Goal: Information Seeking & Learning: Learn about a topic

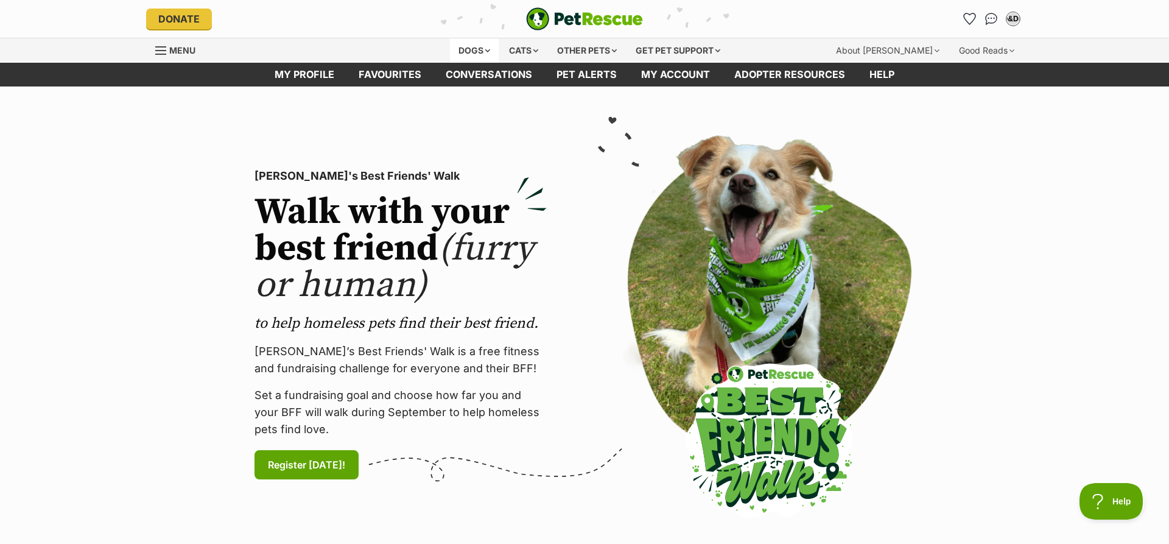
click at [468, 51] on div "Dogs" at bounding box center [474, 50] width 49 height 24
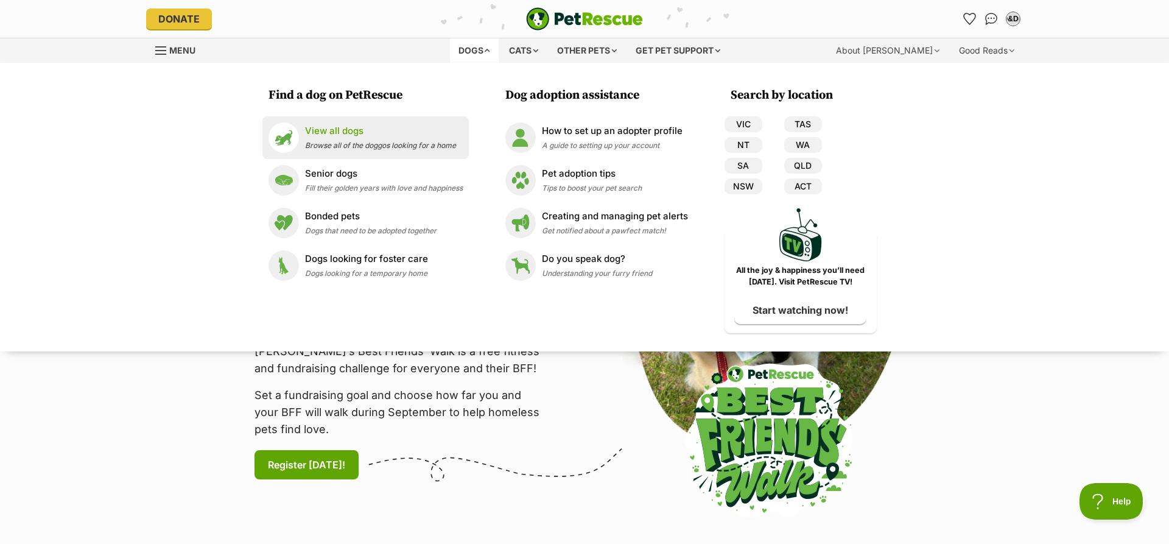
click at [351, 141] on span "Browse all of the doggos looking for a home" at bounding box center [380, 145] width 151 height 9
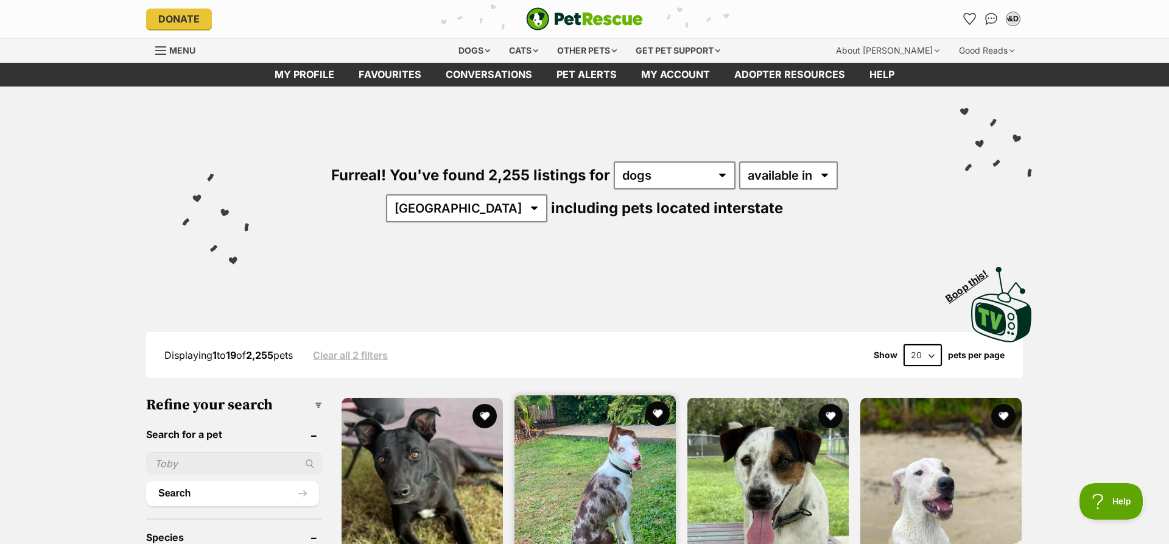
click at [603, 473] on img at bounding box center [595, 475] width 161 height 161
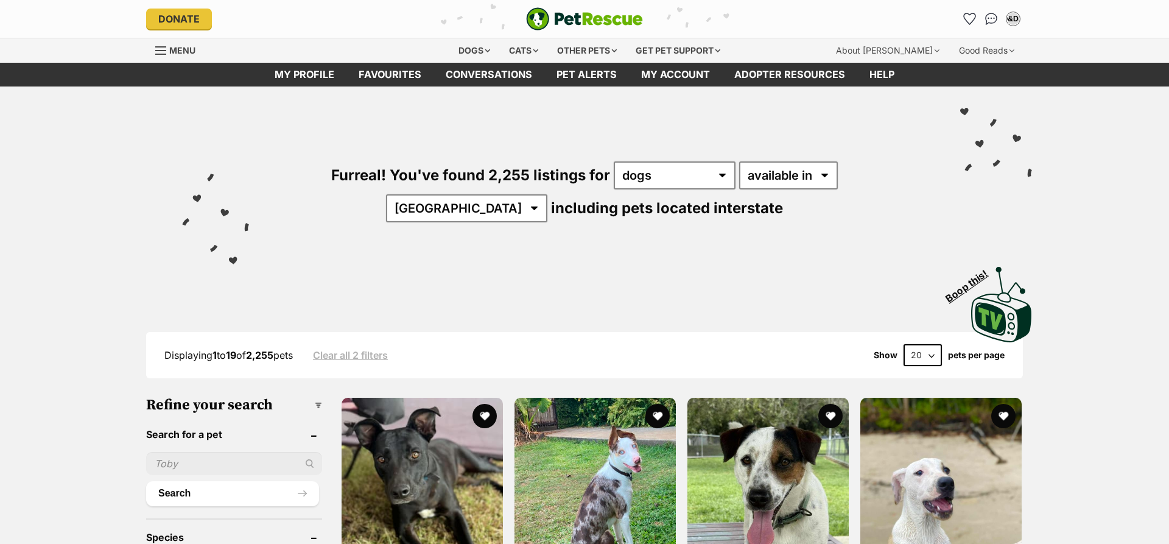
click at [931, 480] on img at bounding box center [940, 478] width 161 height 161
click at [739, 161] on select "available in located in" at bounding box center [788, 175] width 99 height 28
select select "disabled"
click option "located in" at bounding box center [0, 0] width 0 height 0
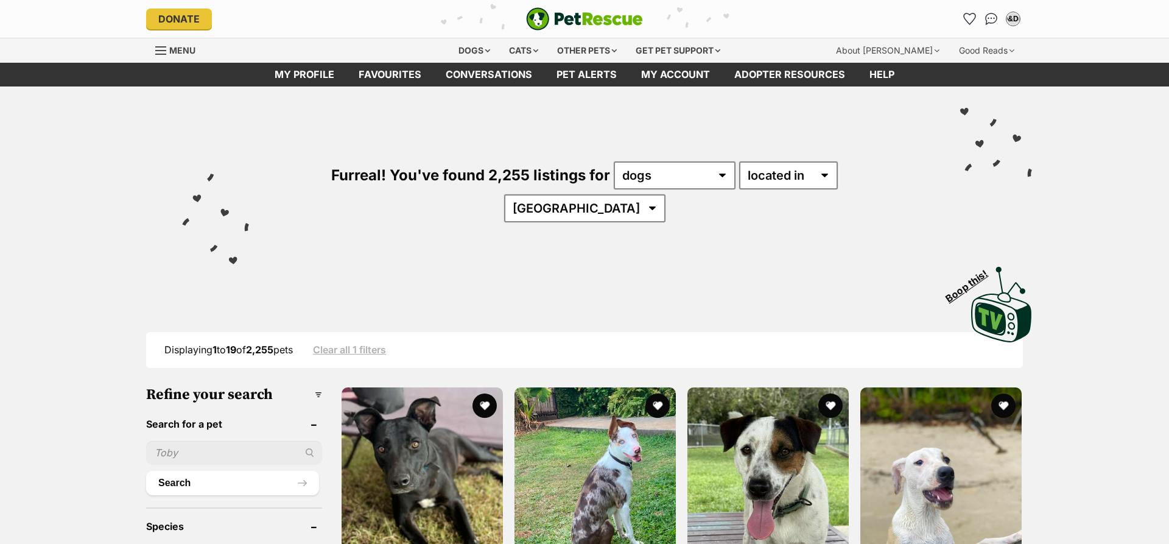
select select "NSW"
click option "NSW" at bounding box center [0, 0] width 0 height 0
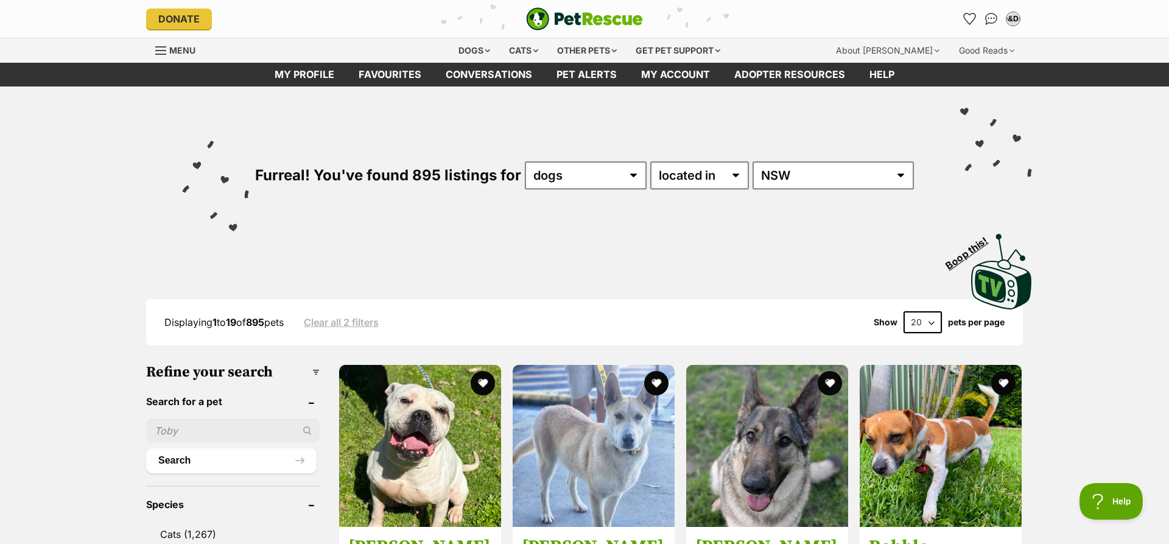
click at [904, 311] on select "20 40 60" at bounding box center [923, 322] width 38 height 22
select select "60"
click option "60" at bounding box center [0, 0] width 0 height 0
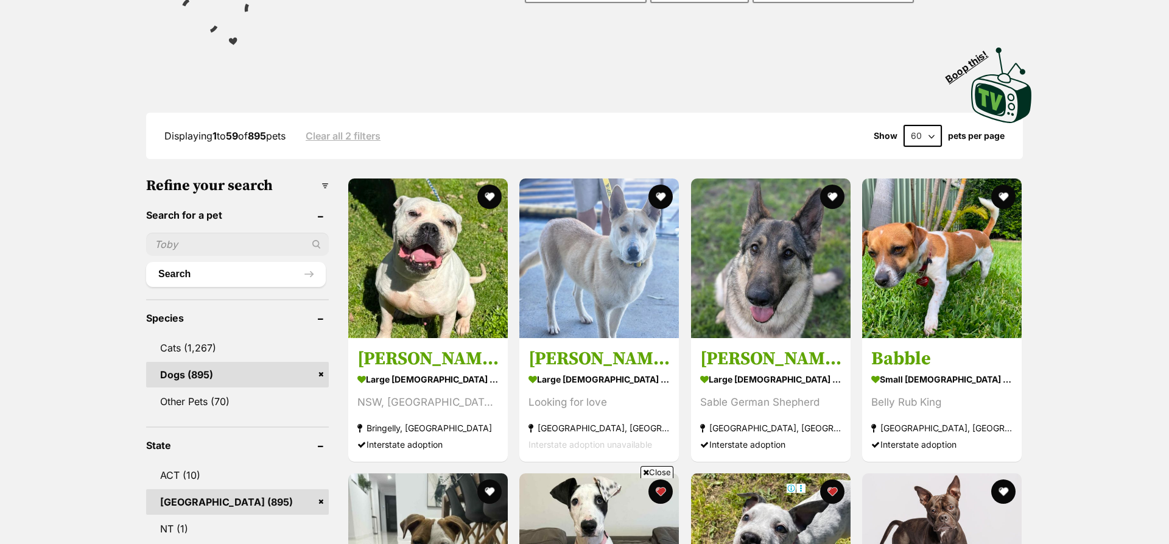
click at [657, 473] on span "Close" at bounding box center [657, 472] width 33 height 12
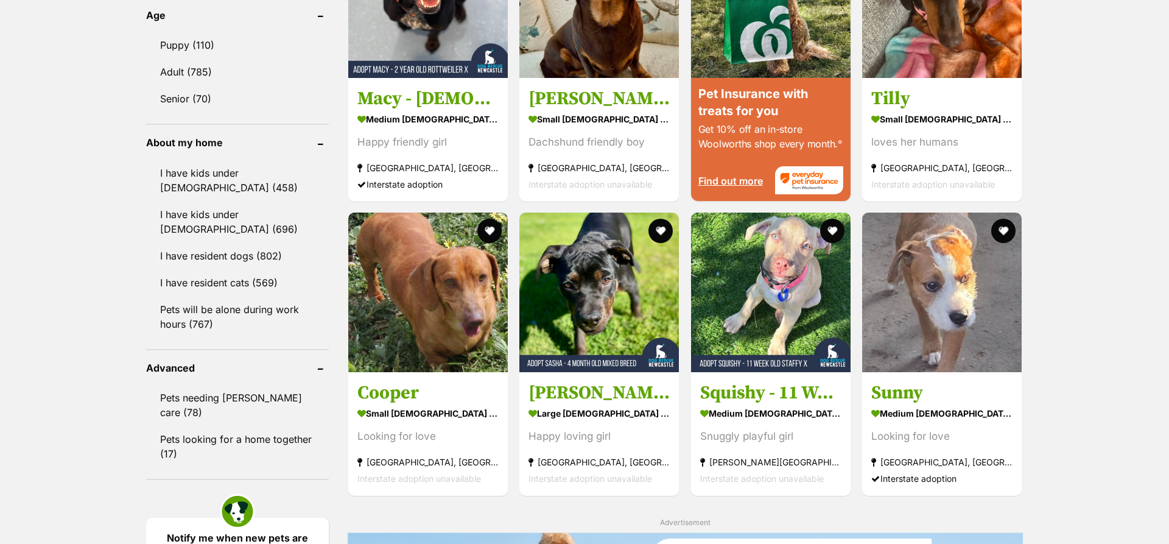
scroll to position [1263, 0]
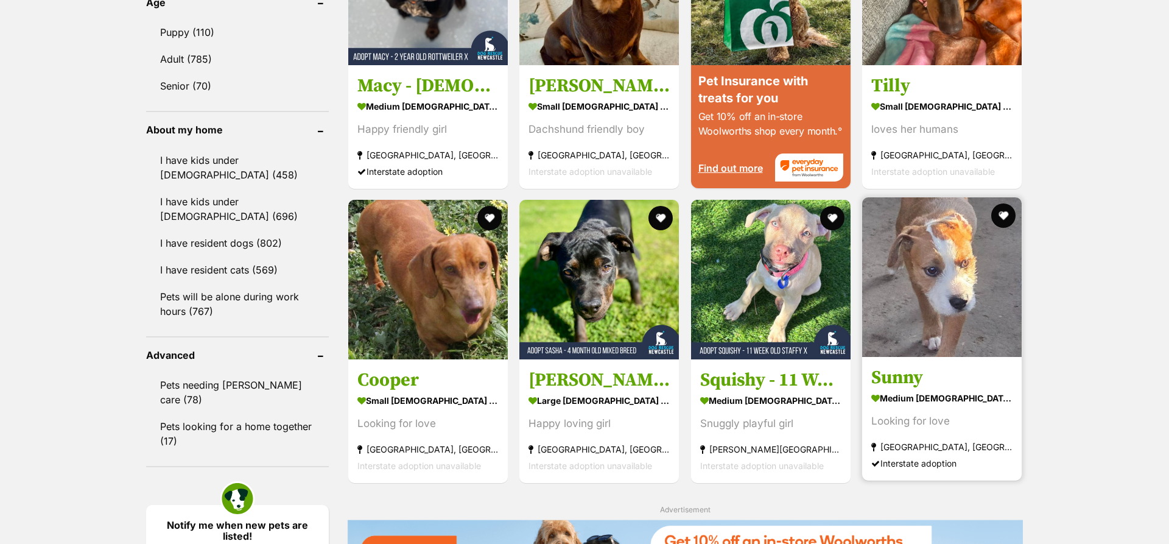
click at [939, 270] on img at bounding box center [942, 277] width 160 height 160
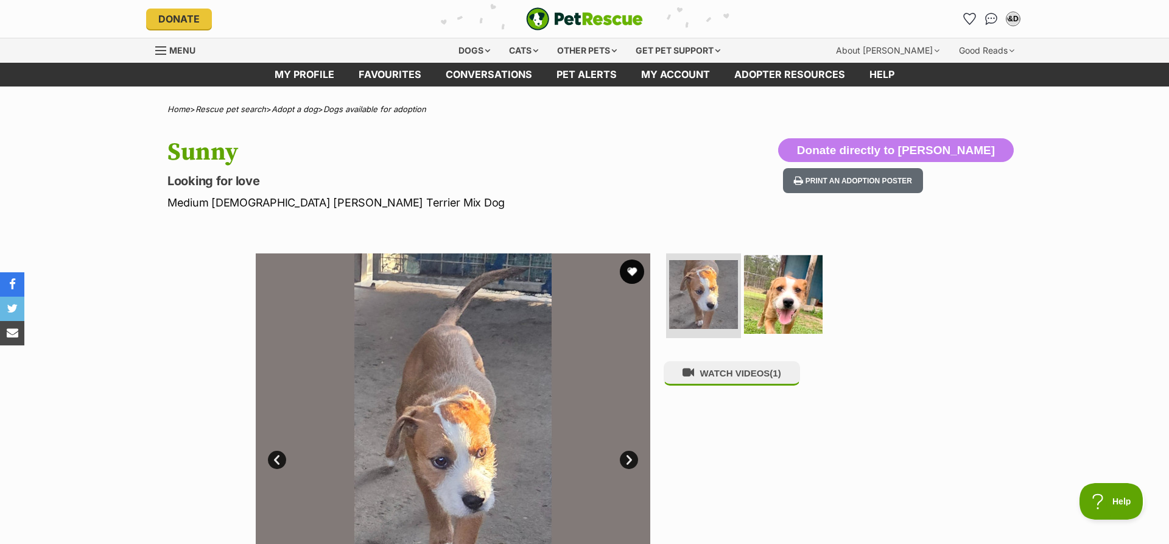
click at [787, 284] on img at bounding box center [783, 294] width 79 height 79
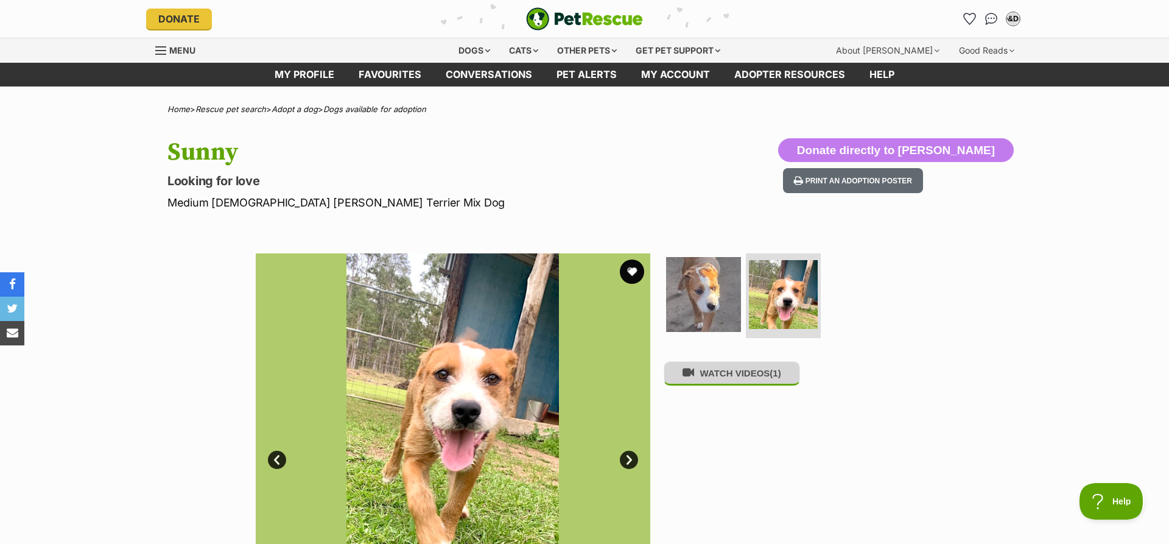
click at [764, 378] on button "WATCH VIDEOS (1)" at bounding box center [732, 373] width 136 height 24
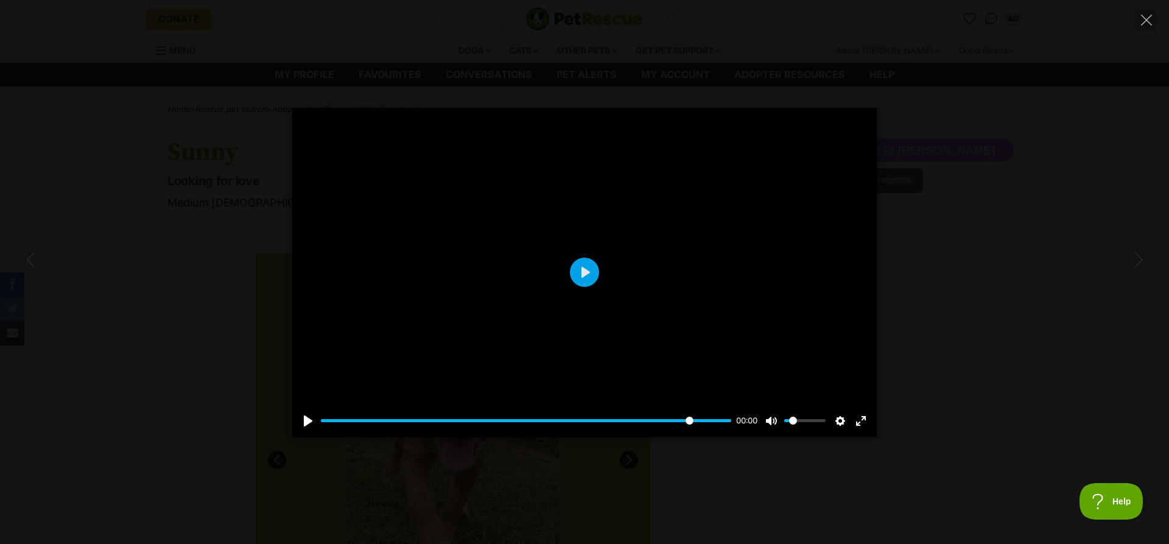
type input "100.00"
click at [1146, 17] on icon "Close" at bounding box center [1146, 20] width 11 height 11
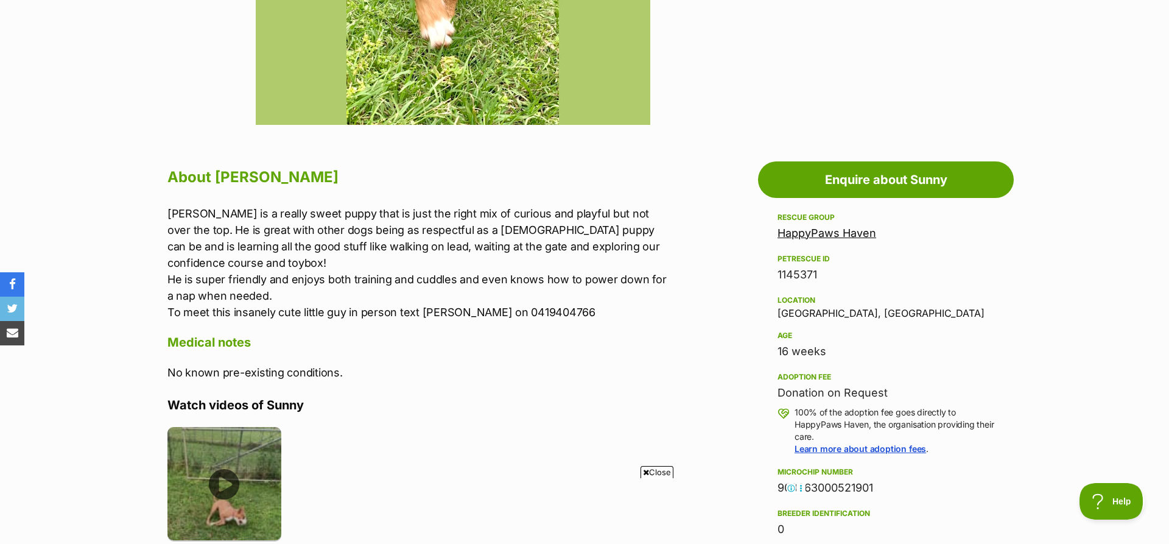
click at [228, 470] on img at bounding box center [224, 484] width 114 height 114
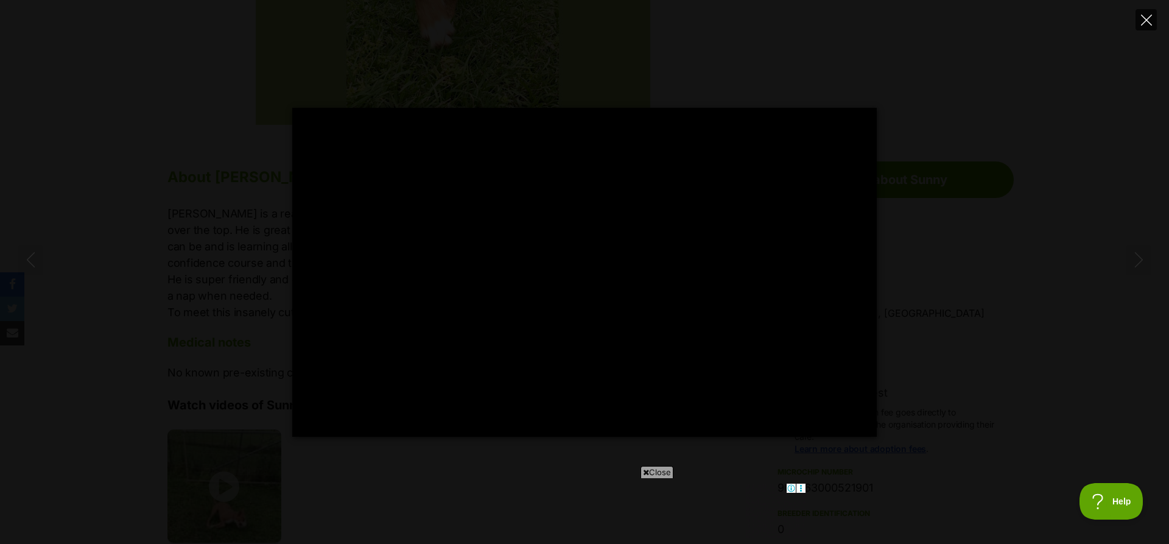
click at [1144, 23] on icon "Close" at bounding box center [1146, 20] width 11 height 11
type input "67.69"
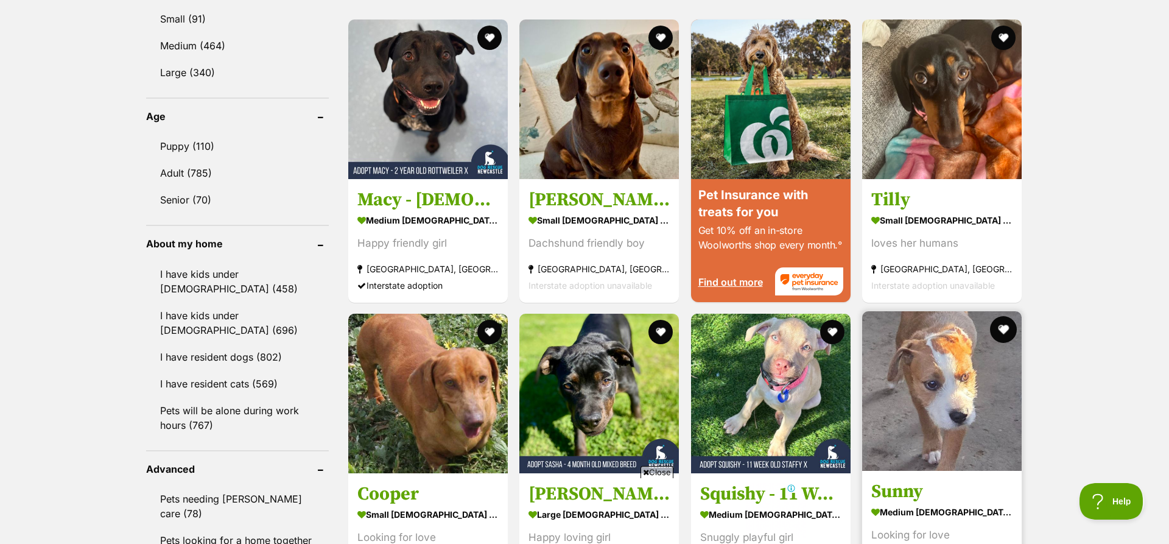
click at [1000, 316] on button "favourite" at bounding box center [1003, 329] width 27 height 27
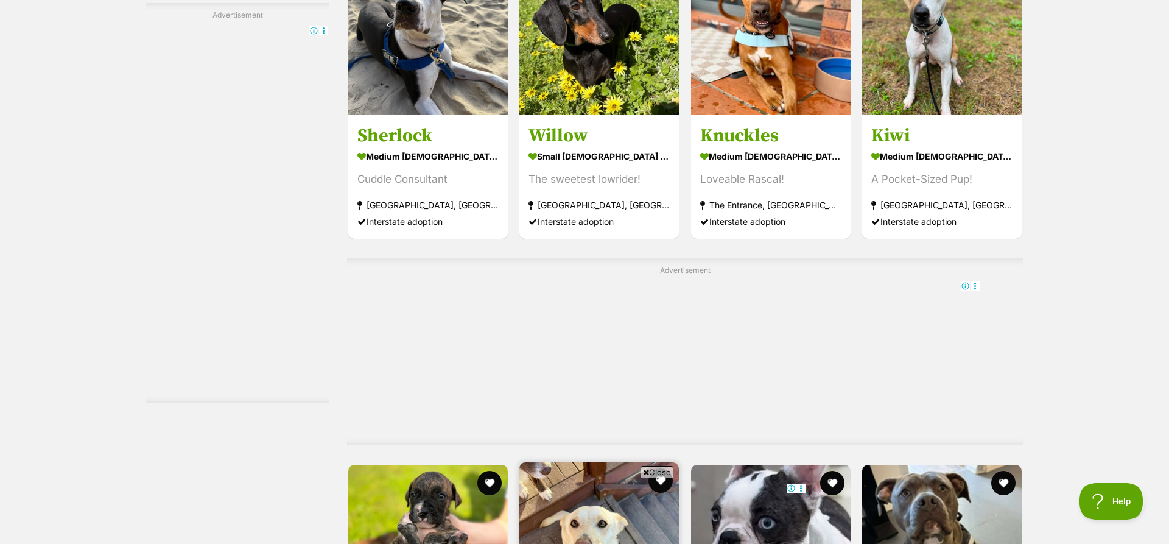
click at [630, 462] on img at bounding box center [599, 542] width 160 height 160
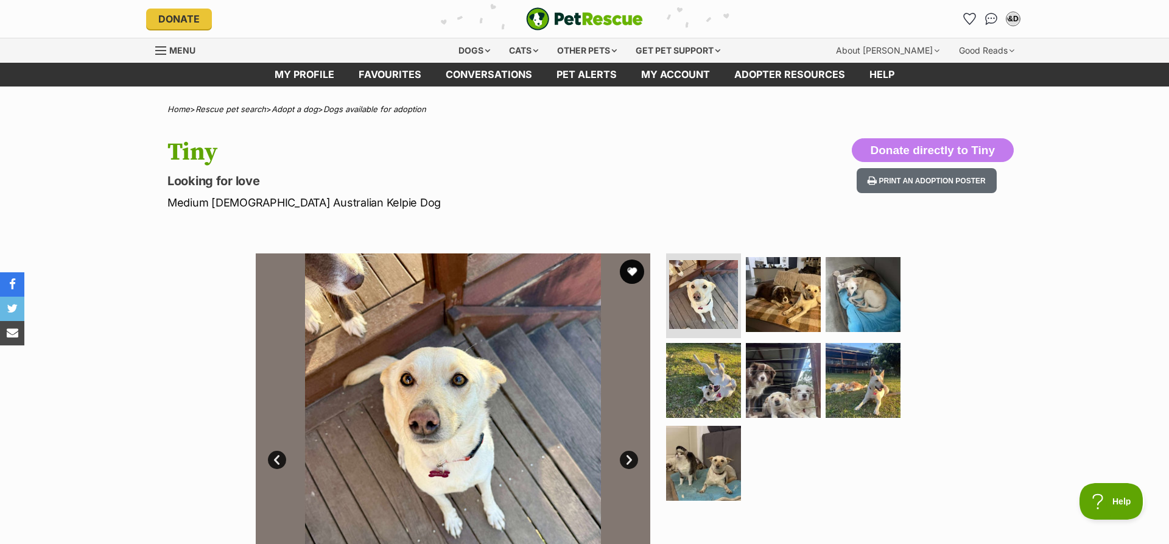
click at [630, 459] on link "Next" at bounding box center [629, 460] width 18 height 18
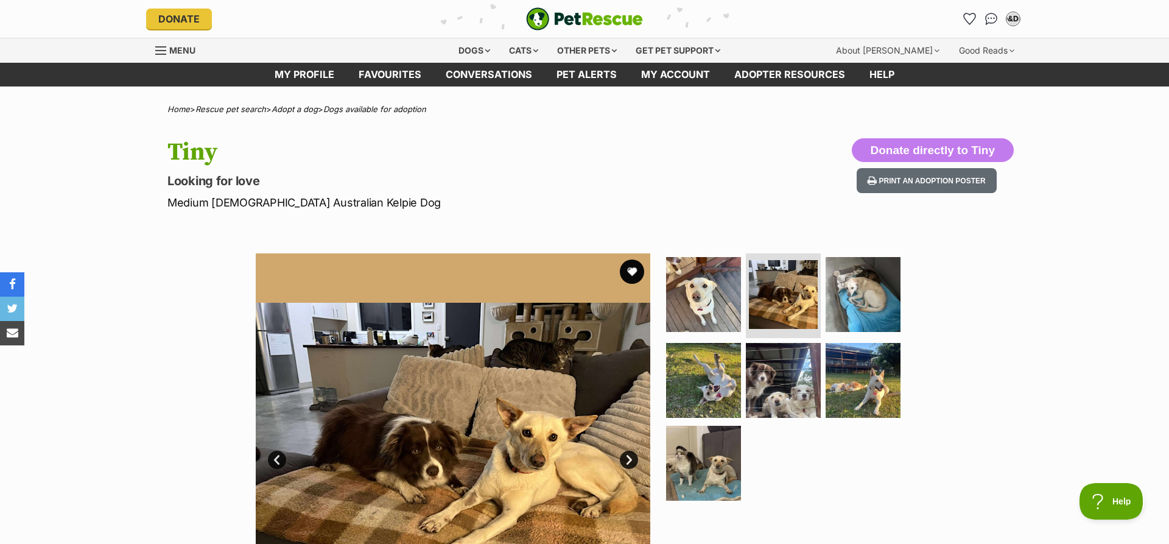
click at [630, 459] on link "Next" at bounding box center [629, 460] width 18 height 18
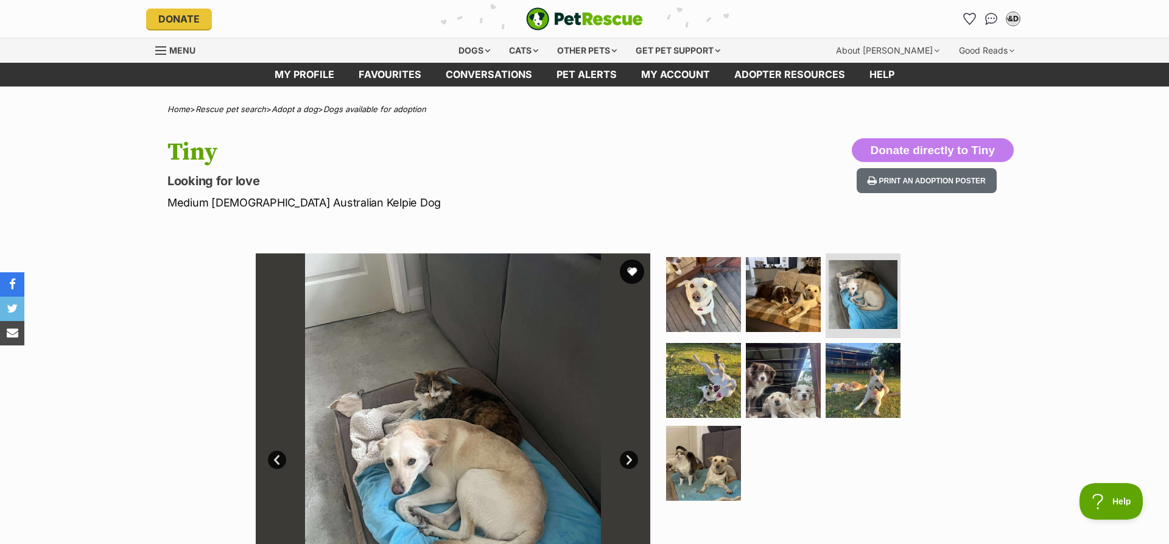
click at [630, 459] on link "Next" at bounding box center [629, 460] width 18 height 18
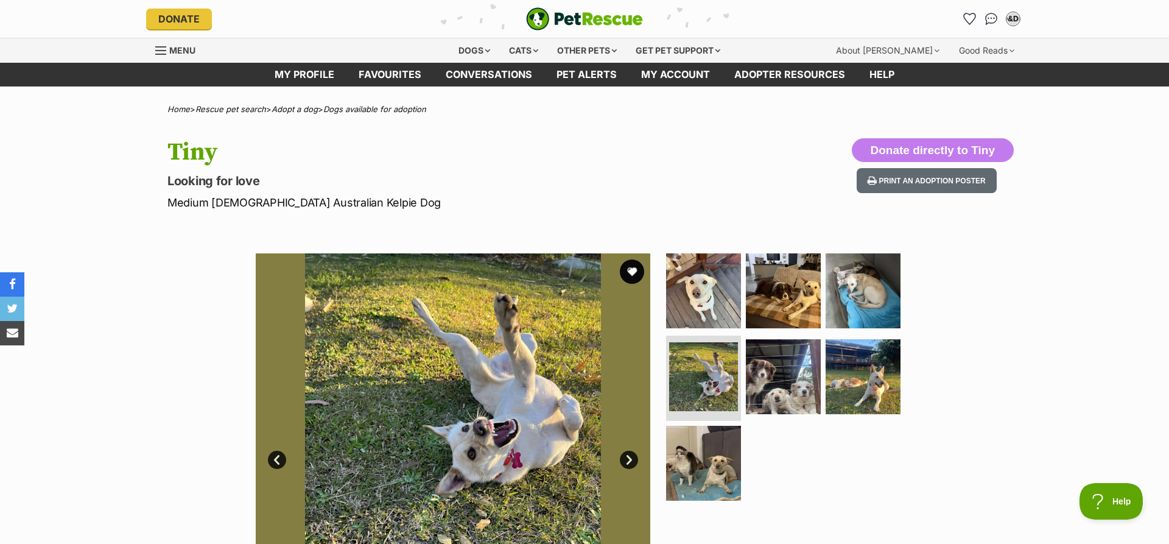
click at [630, 459] on link "Next" at bounding box center [629, 460] width 18 height 18
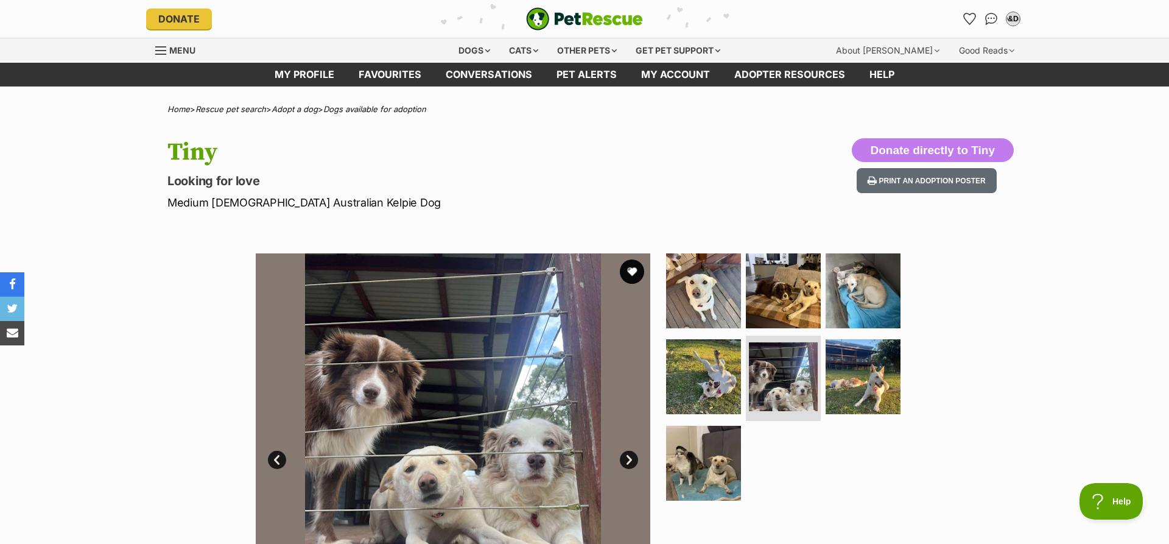
click at [630, 459] on link "Next" at bounding box center [629, 460] width 18 height 18
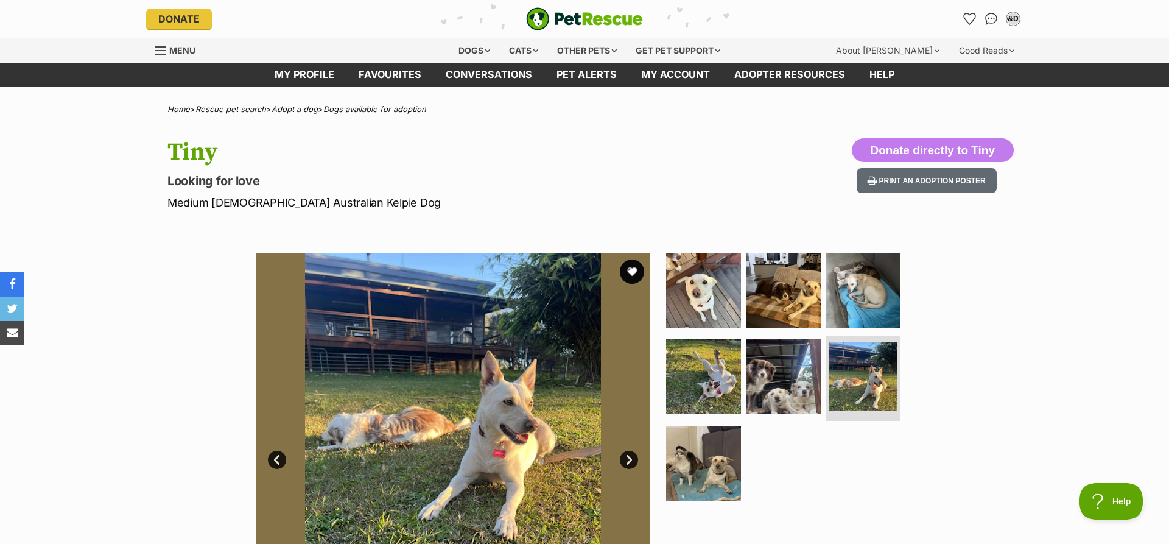
click at [630, 459] on link "Next" at bounding box center [629, 460] width 18 height 18
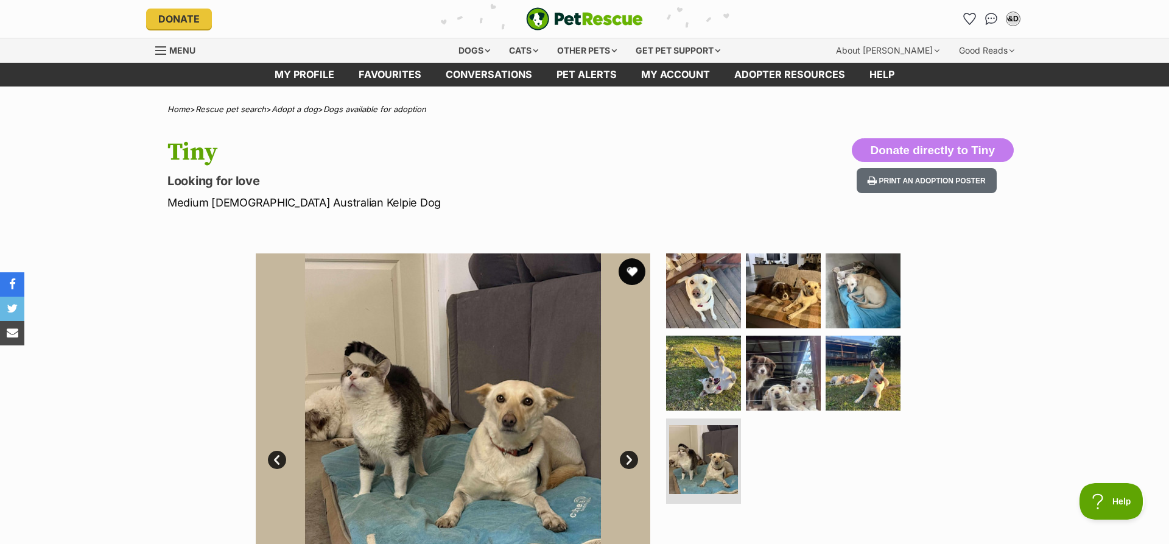
click at [635, 269] on button "favourite" at bounding box center [632, 271] width 27 height 27
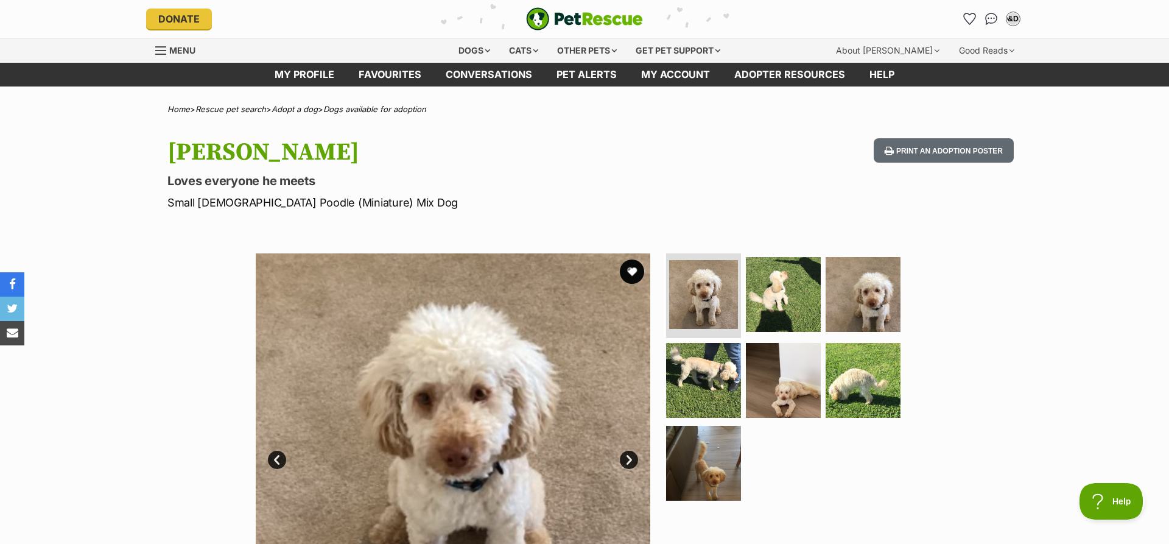
click at [627, 461] on link "Next" at bounding box center [629, 460] width 18 height 18
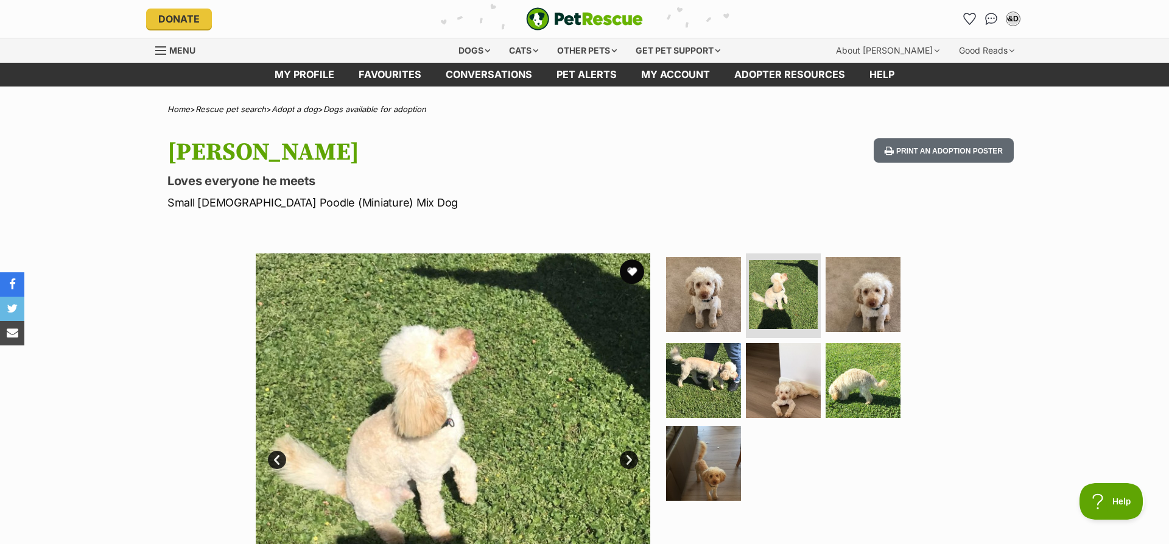
click at [627, 461] on link "Next" at bounding box center [629, 460] width 18 height 18
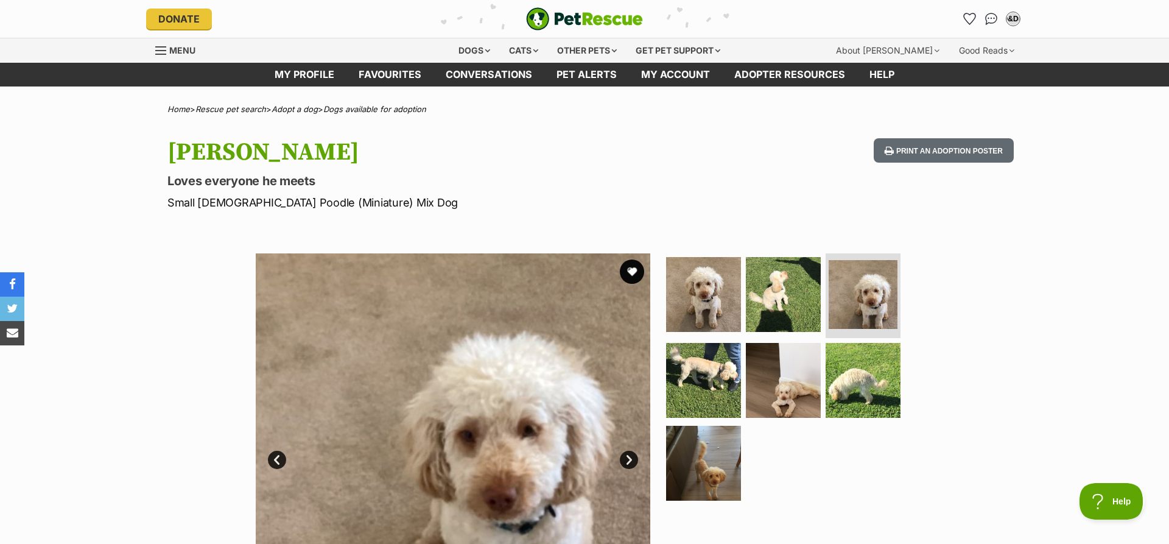
click at [627, 461] on link "Next" at bounding box center [629, 460] width 18 height 18
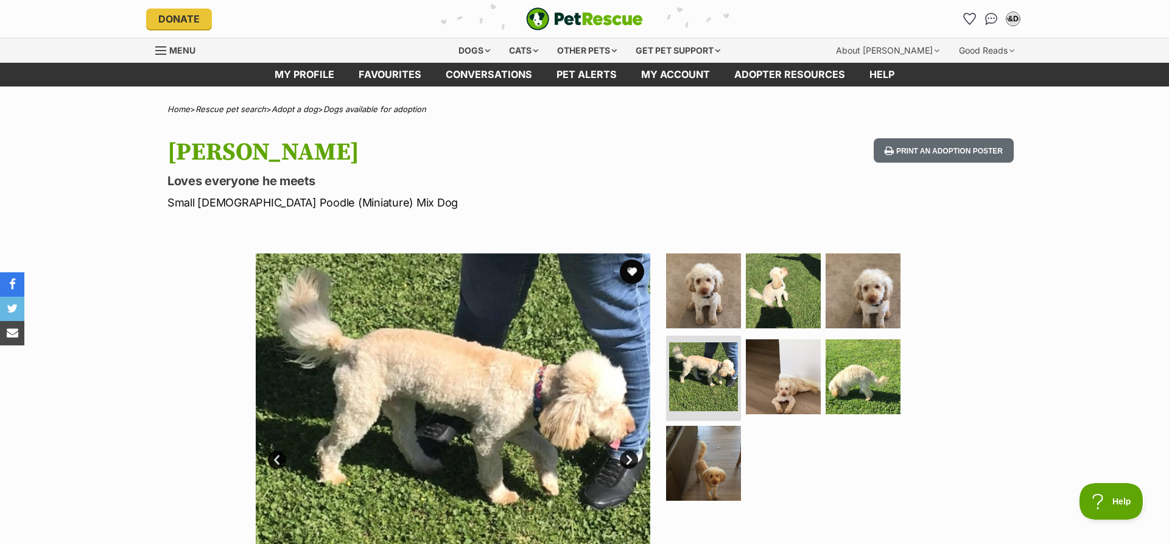
click at [627, 461] on link "Next" at bounding box center [629, 460] width 18 height 18
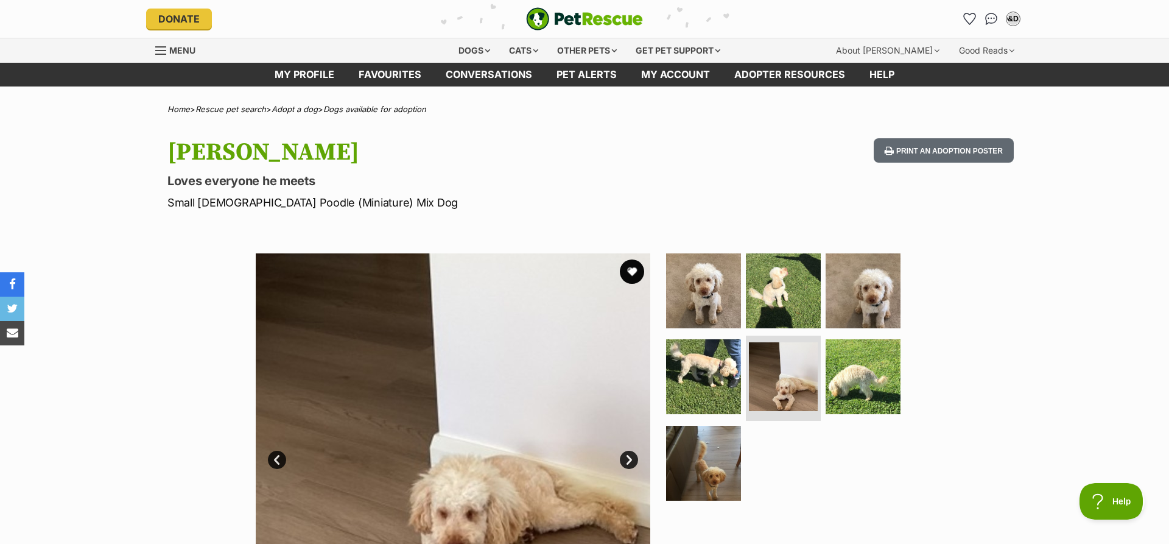
click at [627, 461] on link "Next" at bounding box center [629, 460] width 18 height 18
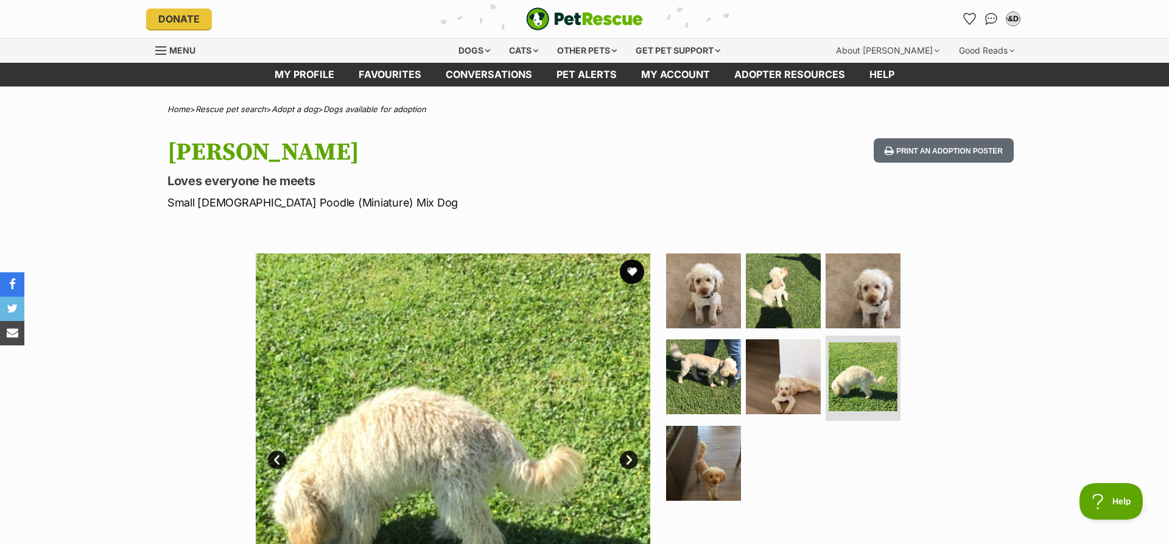
click at [627, 461] on link "Next" at bounding box center [629, 460] width 18 height 18
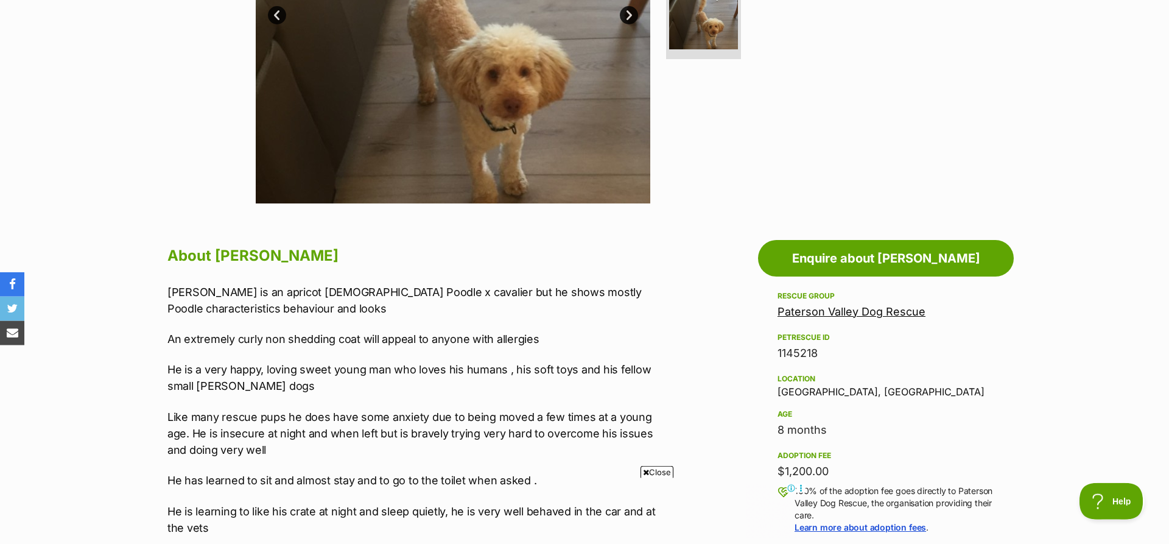
scroll to position [523, 0]
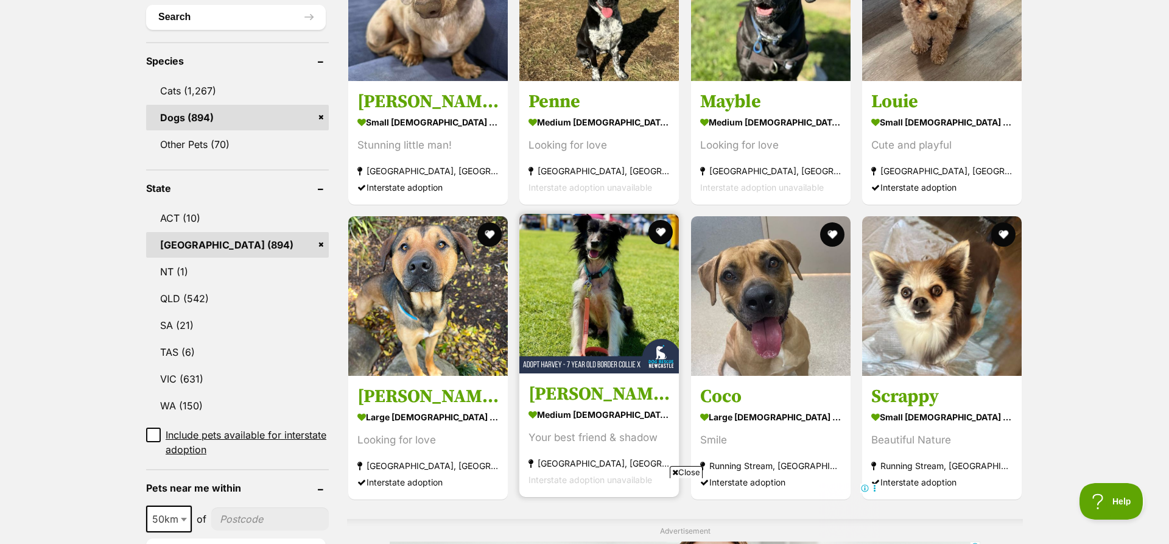
click at [597, 246] on img at bounding box center [599, 294] width 160 height 160
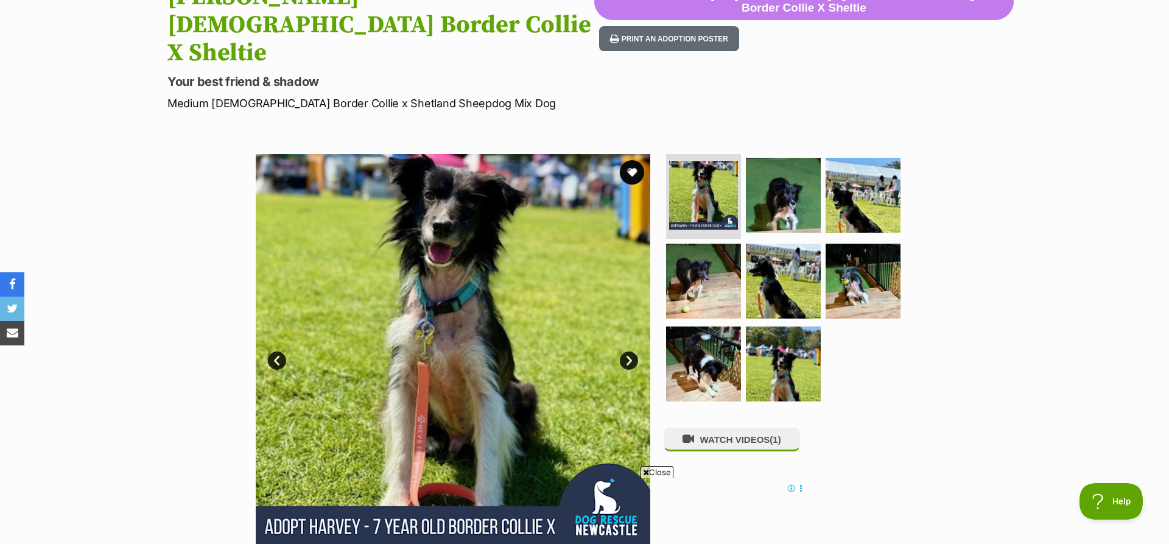
click at [630, 351] on link "Next" at bounding box center [629, 360] width 18 height 18
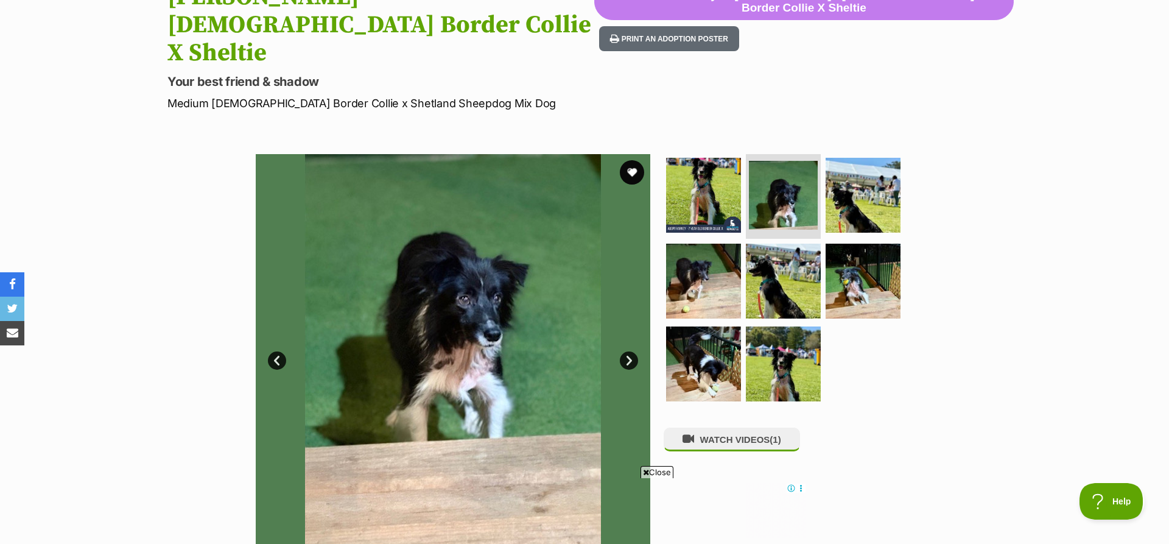
click at [630, 351] on link "Next" at bounding box center [629, 360] width 18 height 18
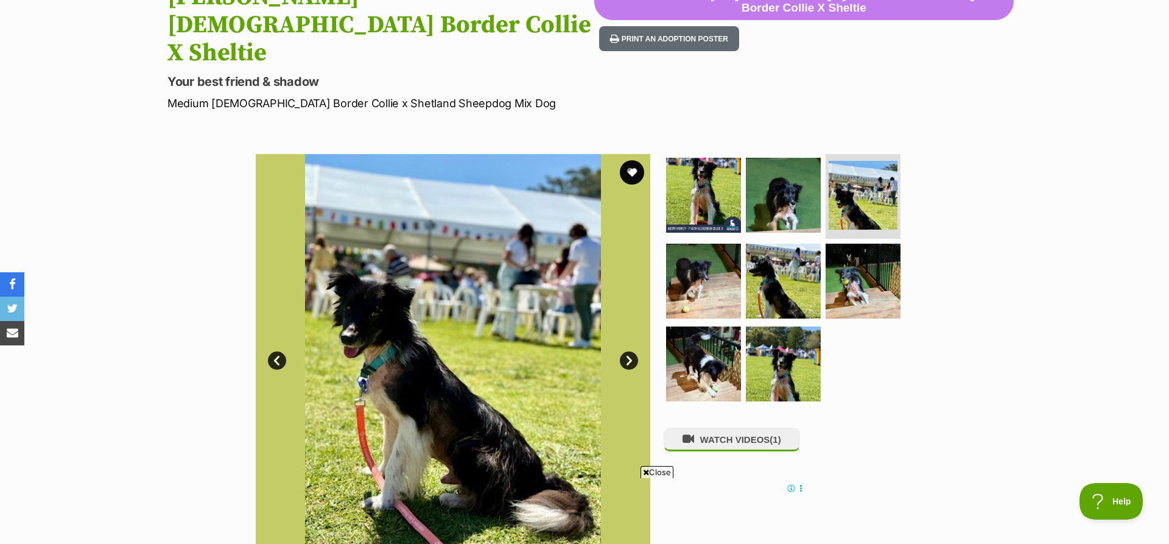
click at [630, 351] on link "Next" at bounding box center [629, 360] width 18 height 18
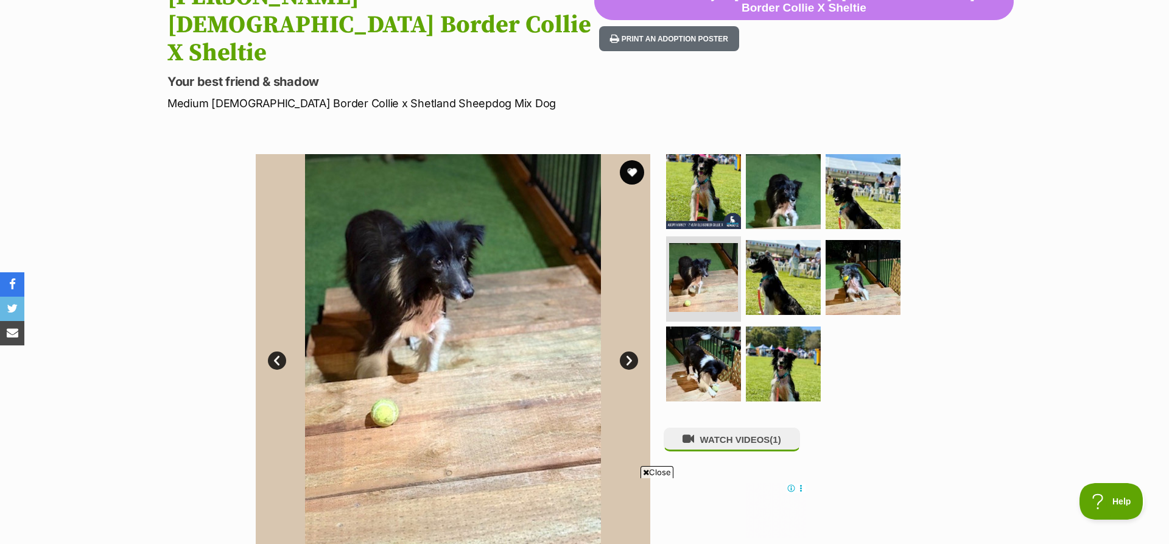
click at [630, 351] on link "Next" at bounding box center [629, 360] width 18 height 18
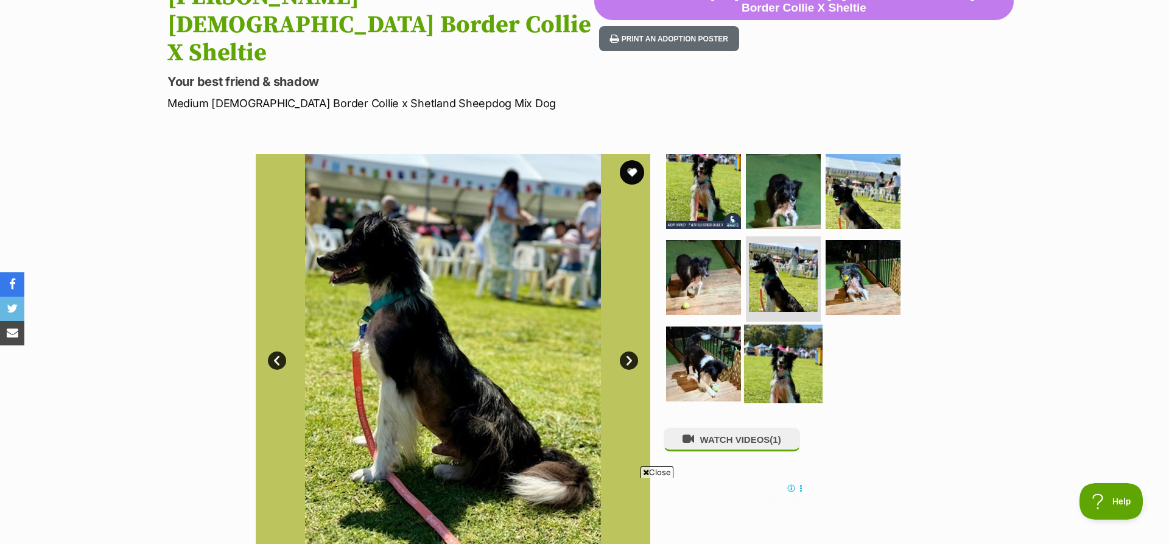
click at [790, 325] on img at bounding box center [783, 364] width 79 height 79
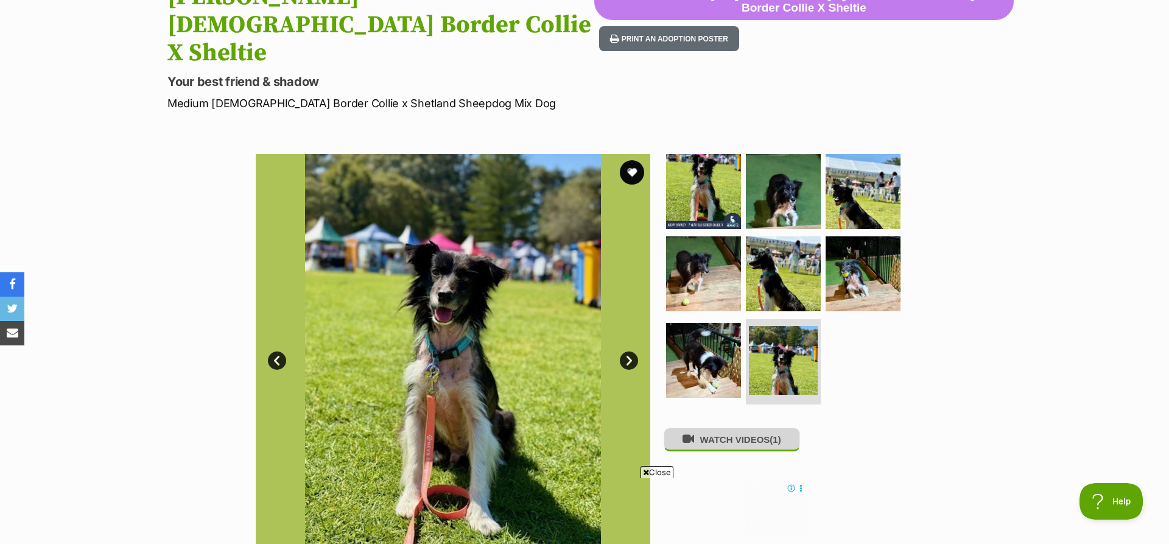
click at [772, 427] on button "WATCH VIDEOS (1)" at bounding box center [732, 439] width 136 height 24
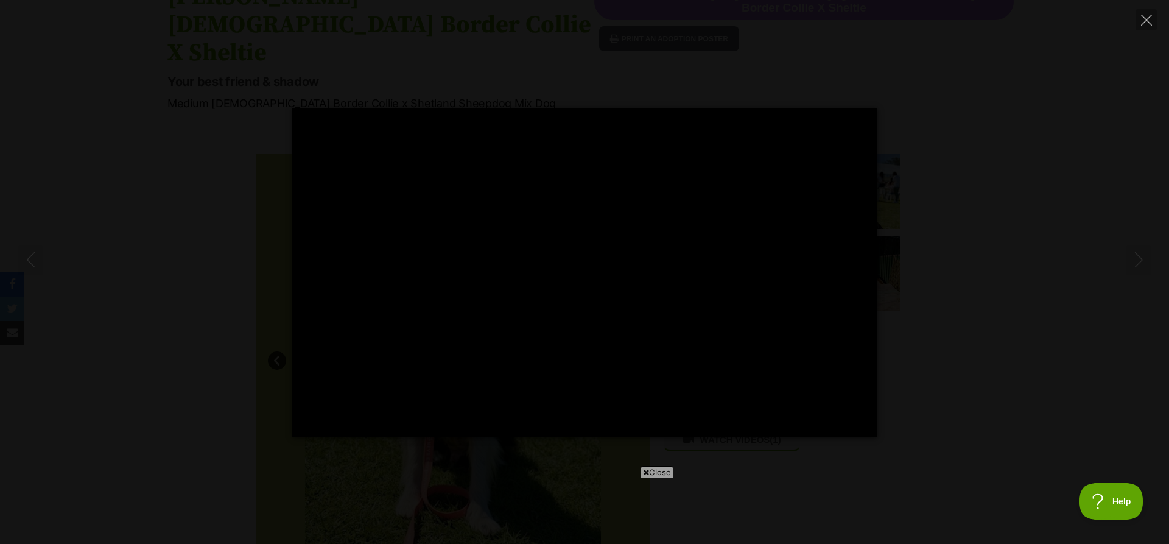
type input "100.00"
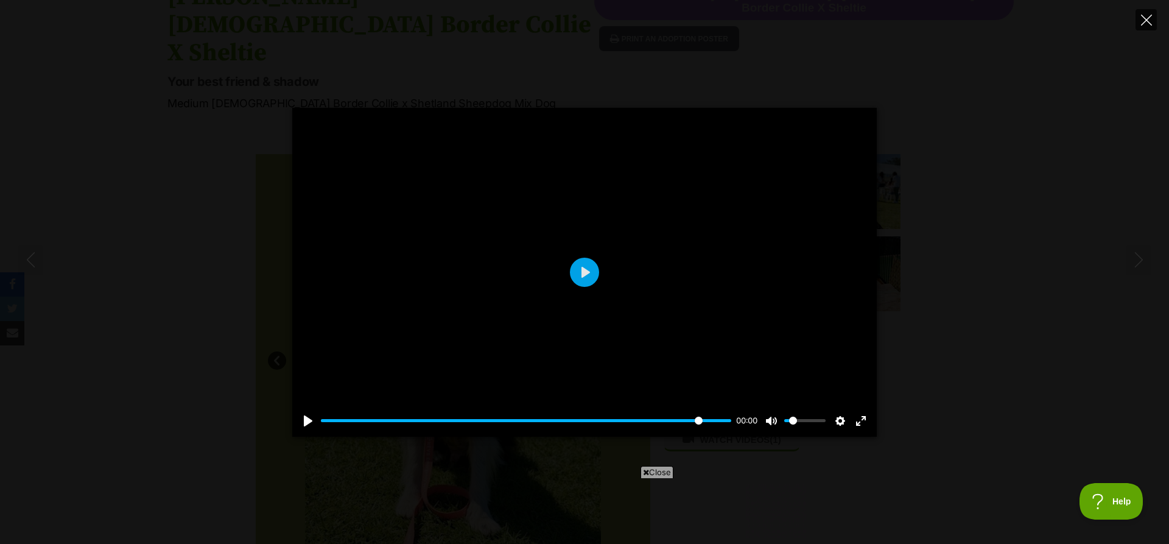
click at [1148, 19] on icon "Close" at bounding box center [1146, 20] width 11 height 11
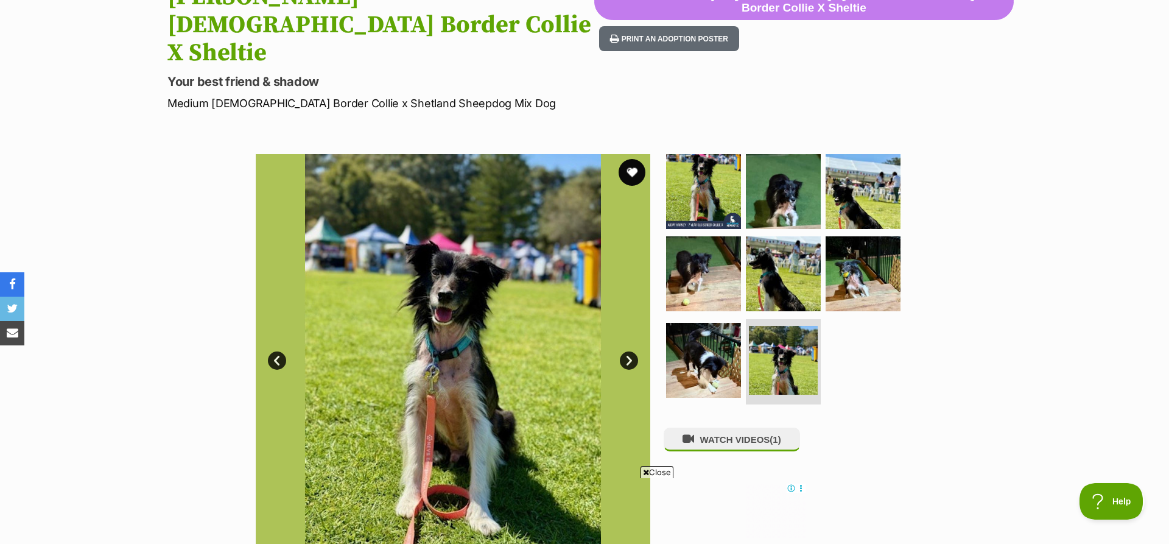
click at [635, 159] on button "favourite" at bounding box center [632, 172] width 27 height 27
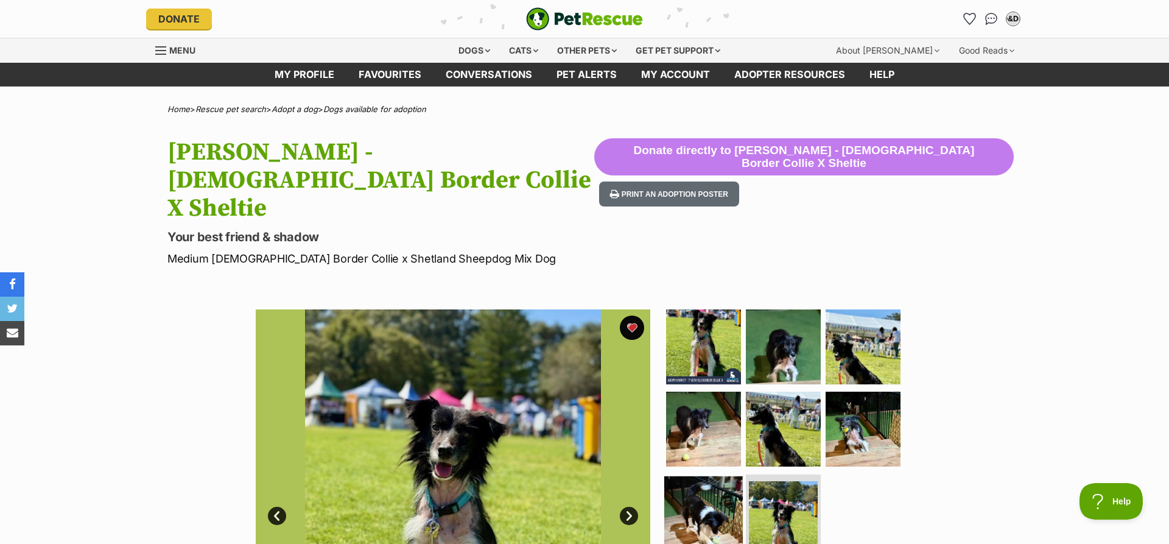
click at [692, 476] on img at bounding box center [703, 515] width 79 height 79
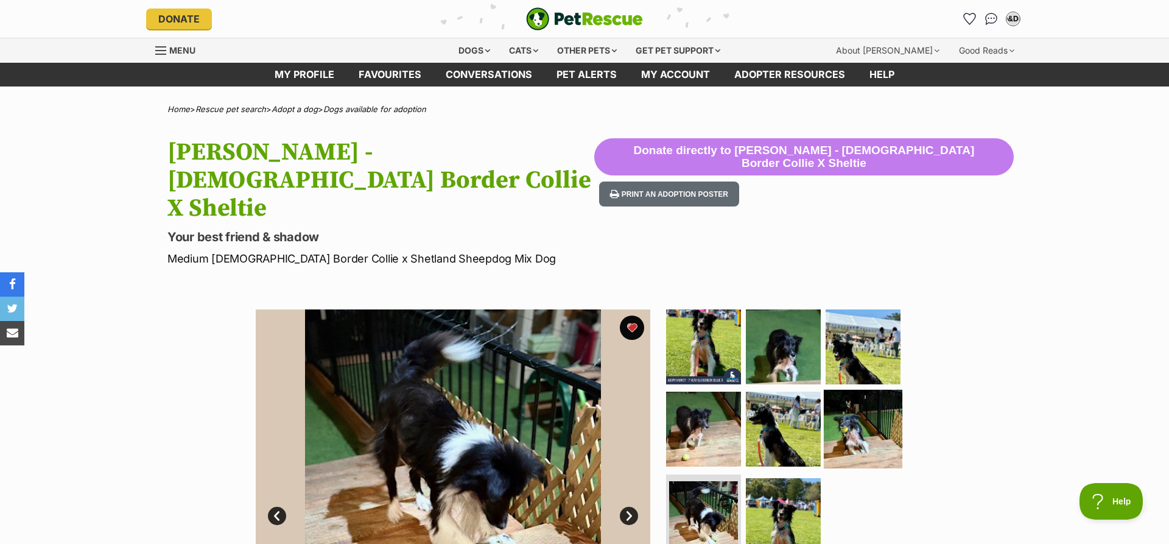
click at [866, 390] on img at bounding box center [863, 429] width 79 height 79
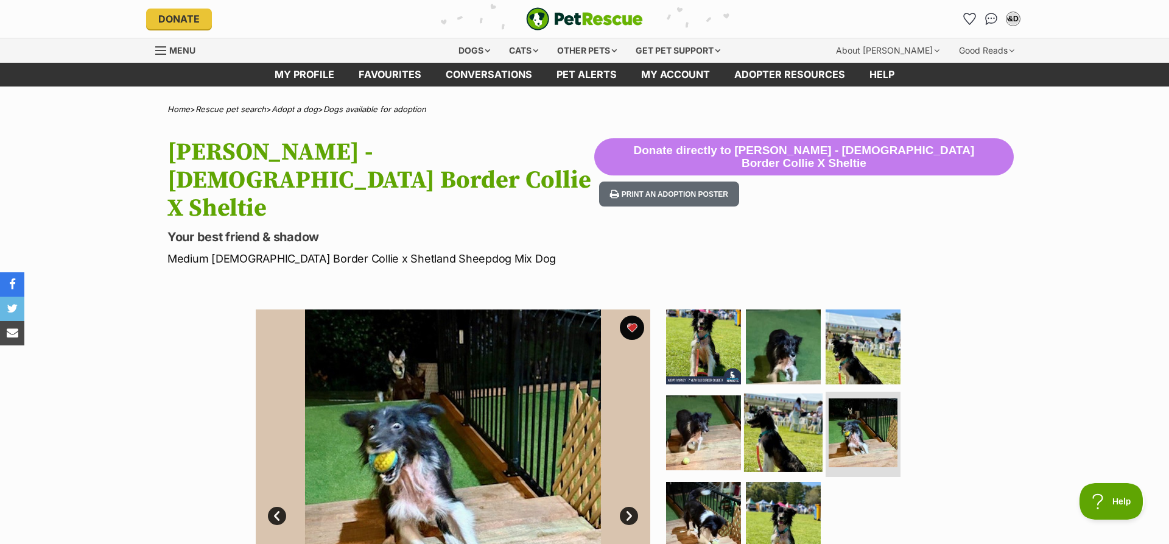
click at [777, 393] on img at bounding box center [783, 432] width 79 height 79
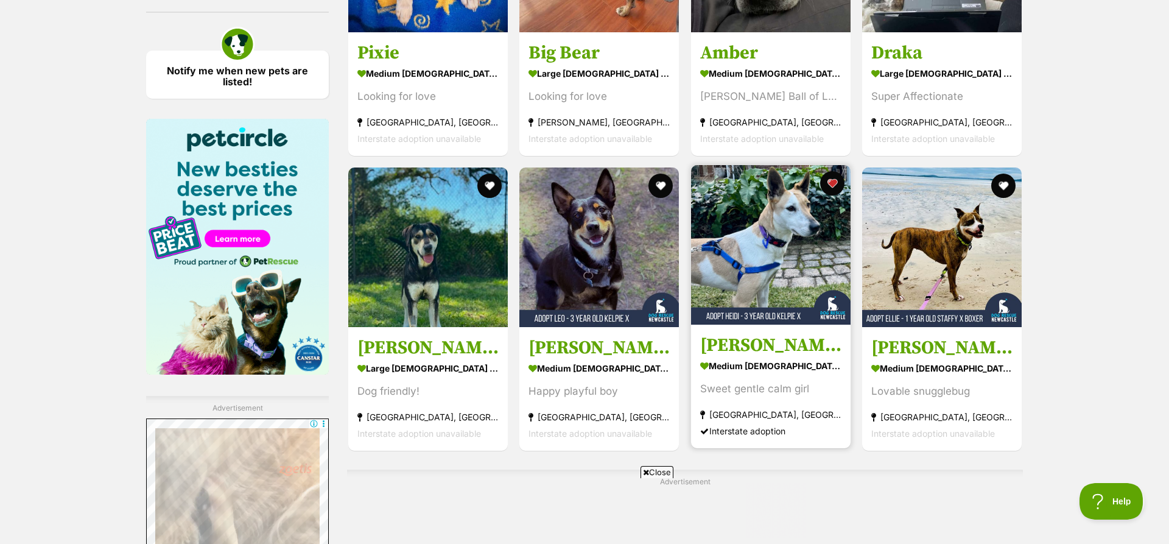
click at [722, 188] on img at bounding box center [771, 245] width 160 height 160
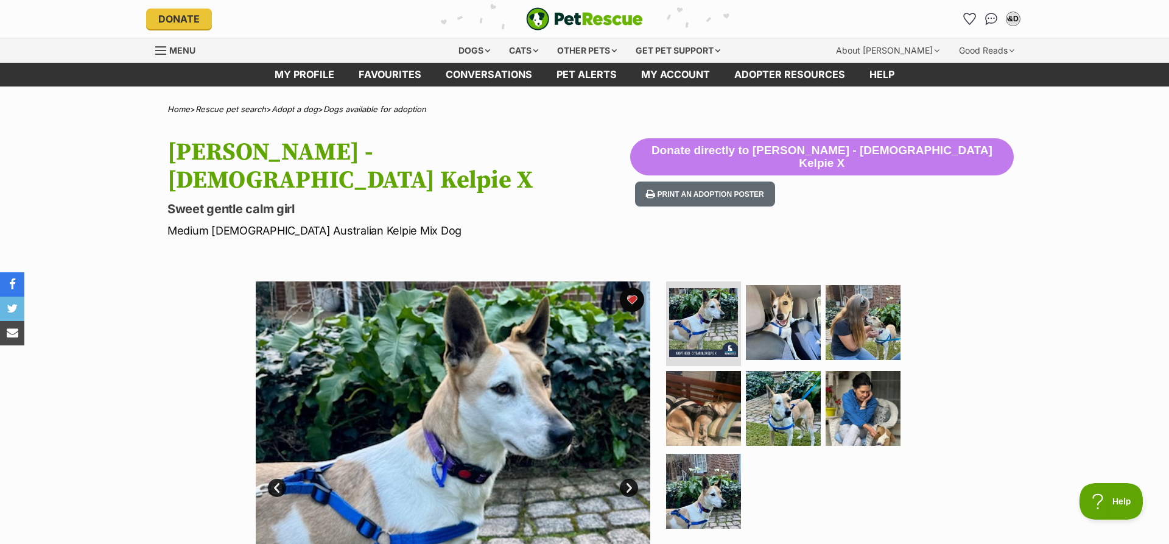
click at [630, 479] on link "Next" at bounding box center [629, 488] width 18 height 18
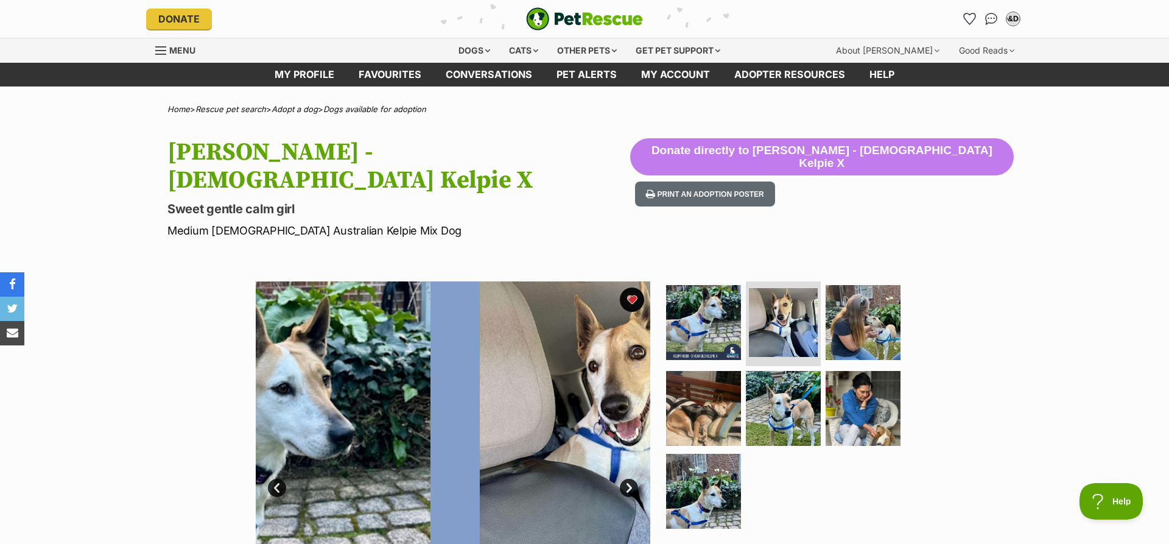
click at [630, 479] on link "Next" at bounding box center [629, 488] width 18 height 18
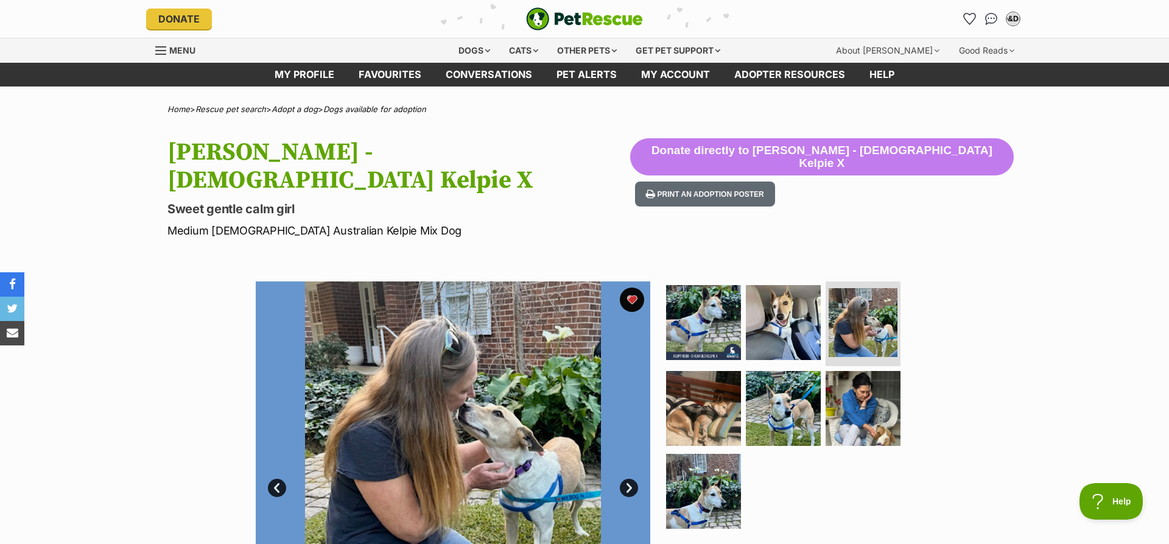
click at [630, 479] on link "Next" at bounding box center [629, 488] width 18 height 18
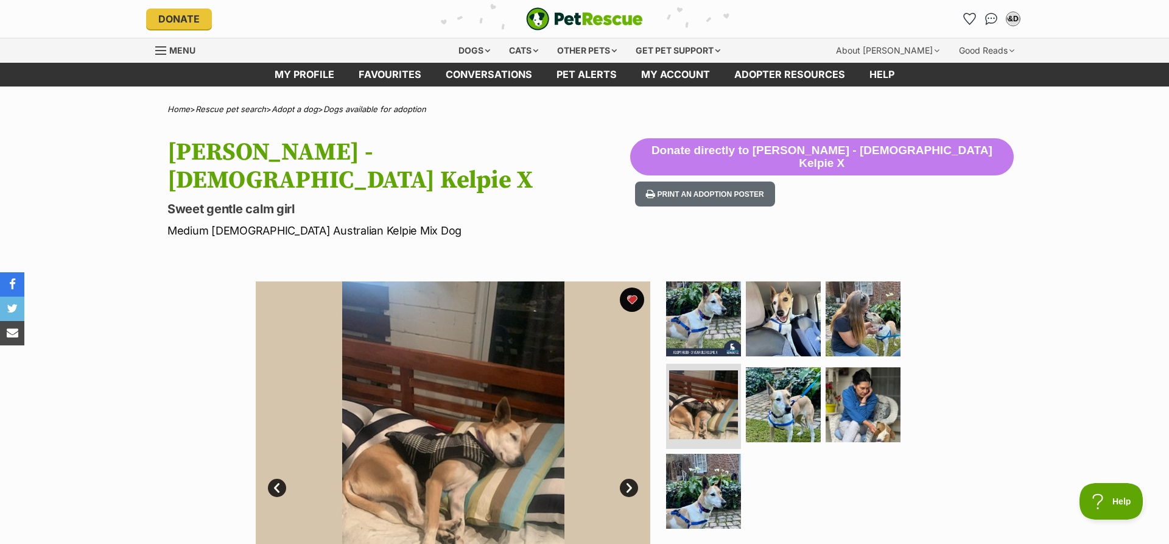
click at [630, 479] on link "Next" at bounding box center [629, 488] width 18 height 18
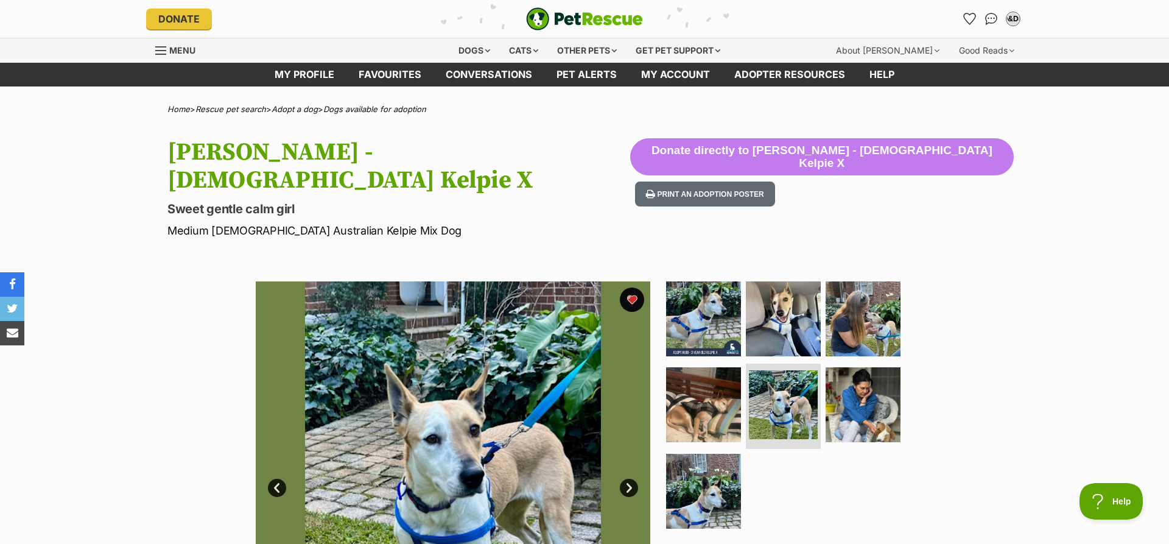
click at [630, 479] on link "Next" at bounding box center [629, 488] width 18 height 18
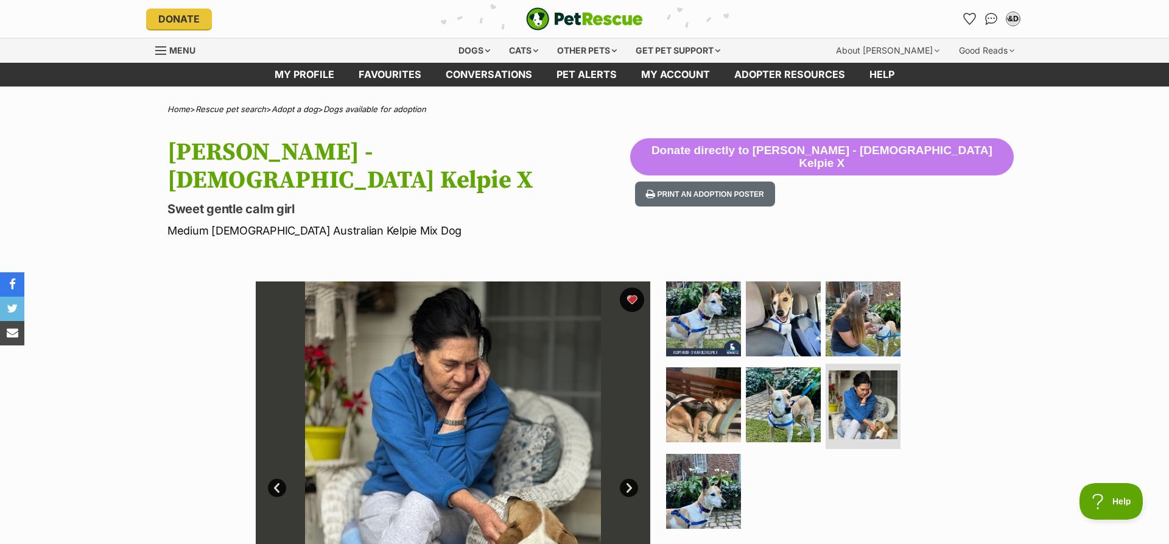
click at [630, 479] on link "Next" at bounding box center [629, 488] width 18 height 18
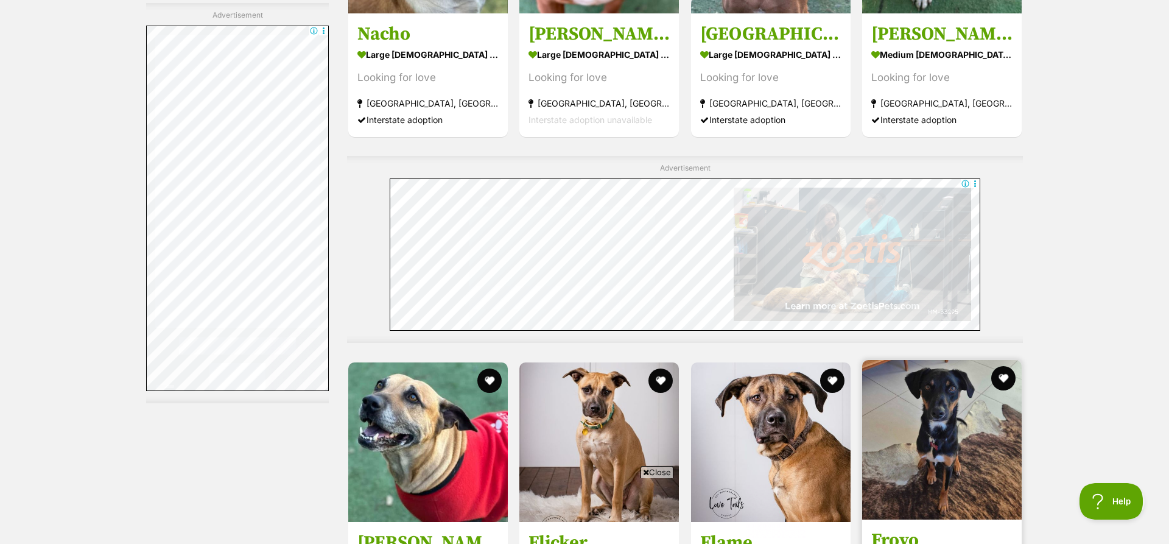
click at [937, 410] on img at bounding box center [942, 440] width 160 height 160
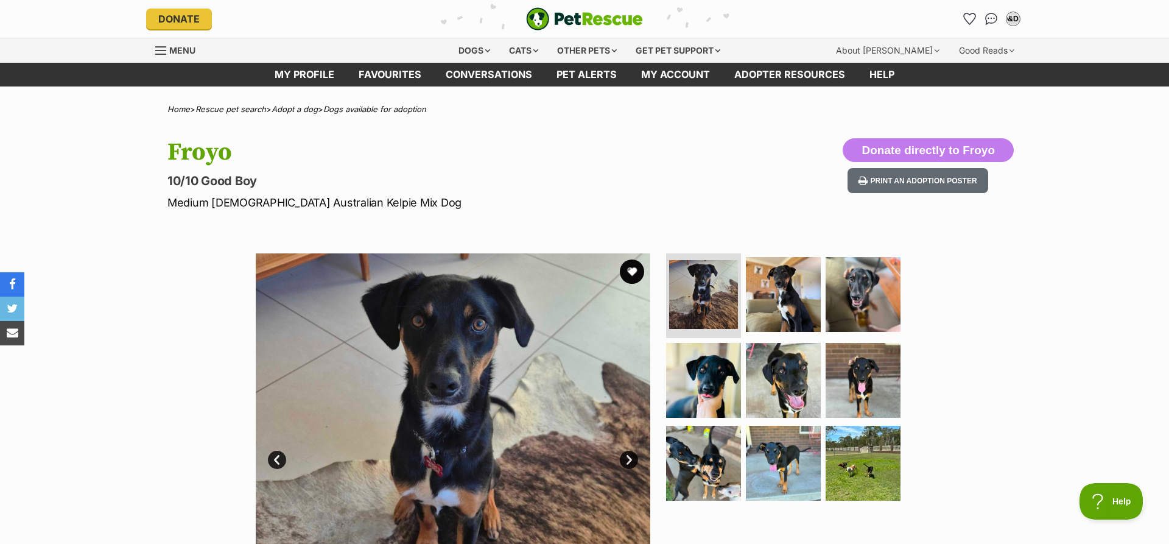
click at [630, 461] on link "Next" at bounding box center [629, 460] width 18 height 18
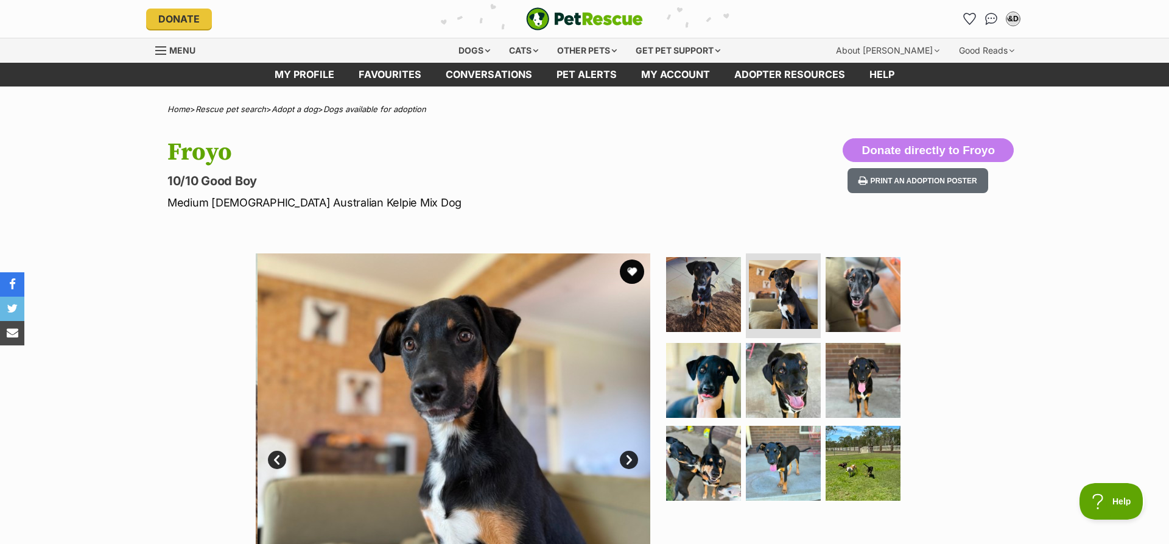
click at [630, 461] on link "Next" at bounding box center [629, 460] width 18 height 18
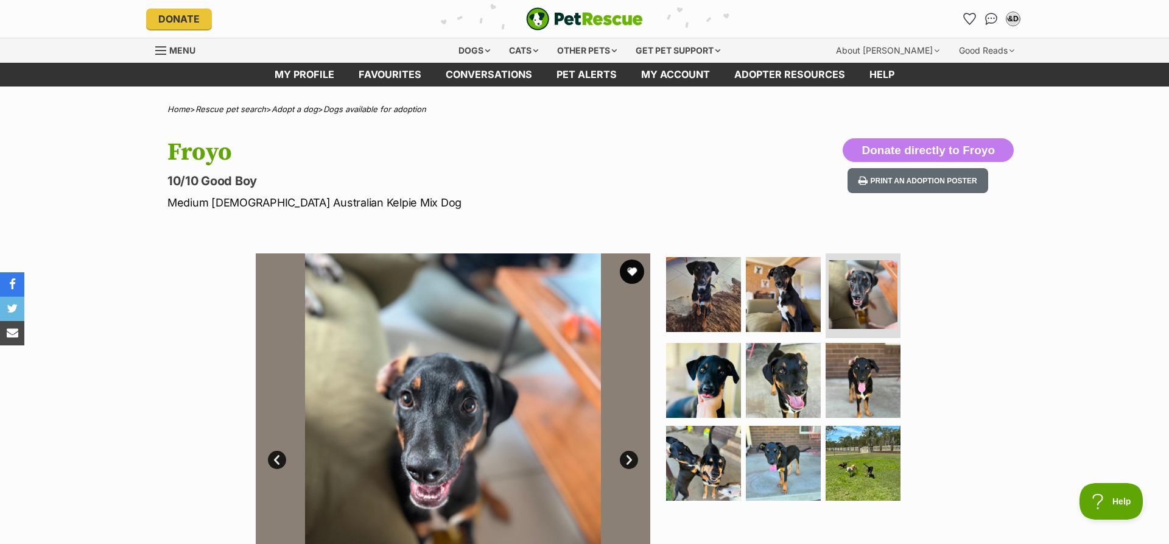
click at [630, 461] on link "Next" at bounding box center [629, 460] width 18 height 18
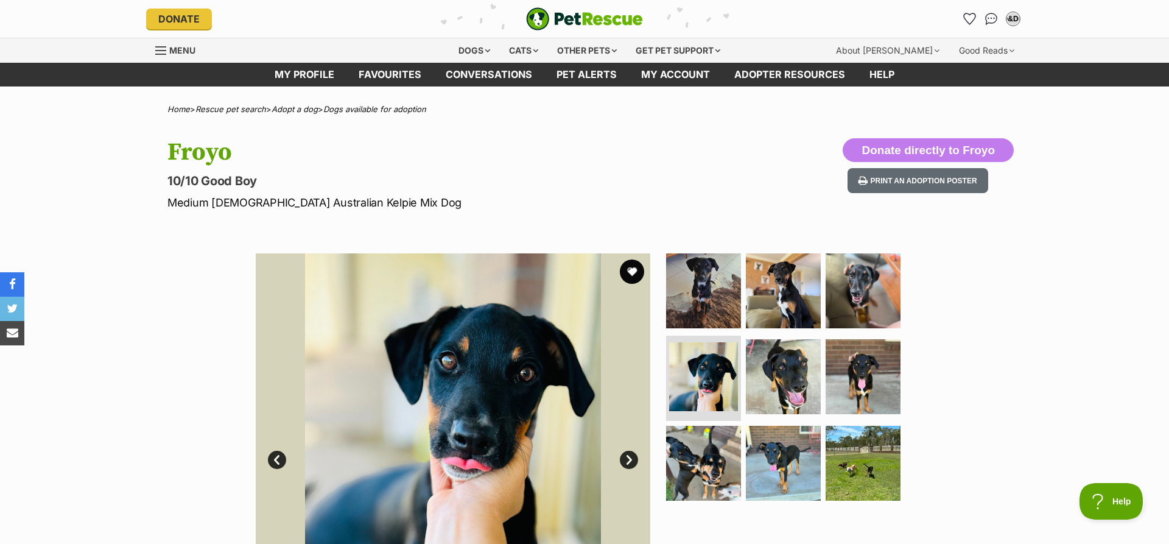
click at [630, 461] on link "Next" at bounding box center [629, 460] width 18 height 18
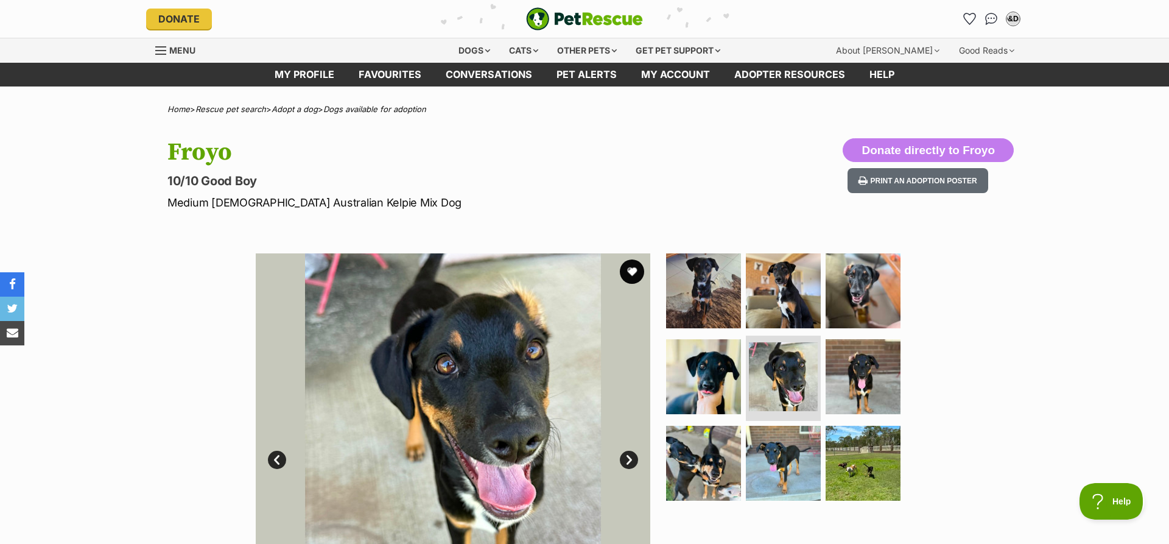
click at [630, 461] on link "Next" at bounding box center [629, 460] width 18 height 18
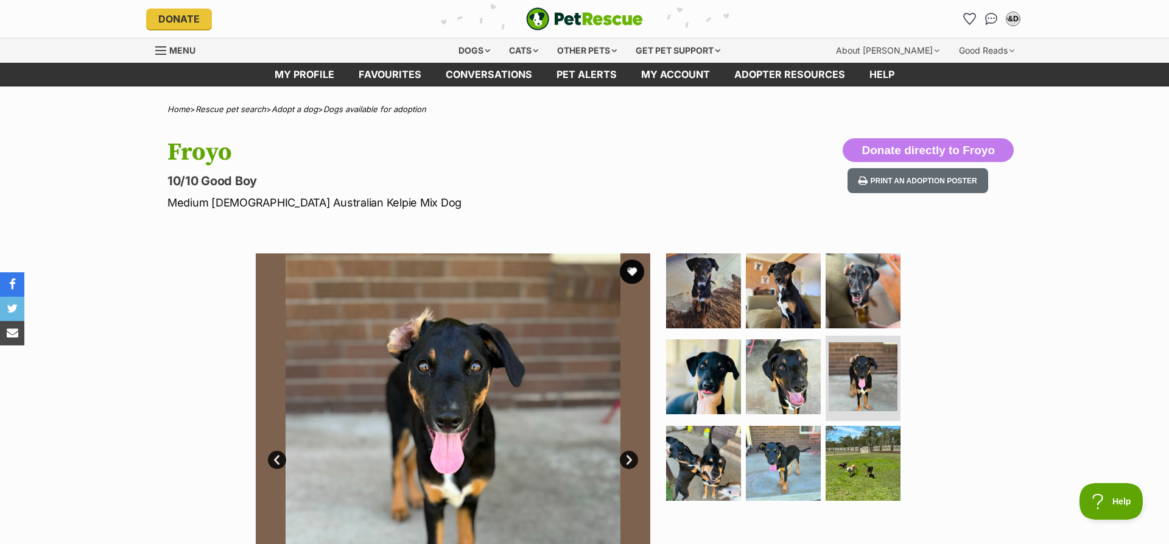
click at [630, 461] on link "Next" at bounding box center [629, 460] width 18 height 18
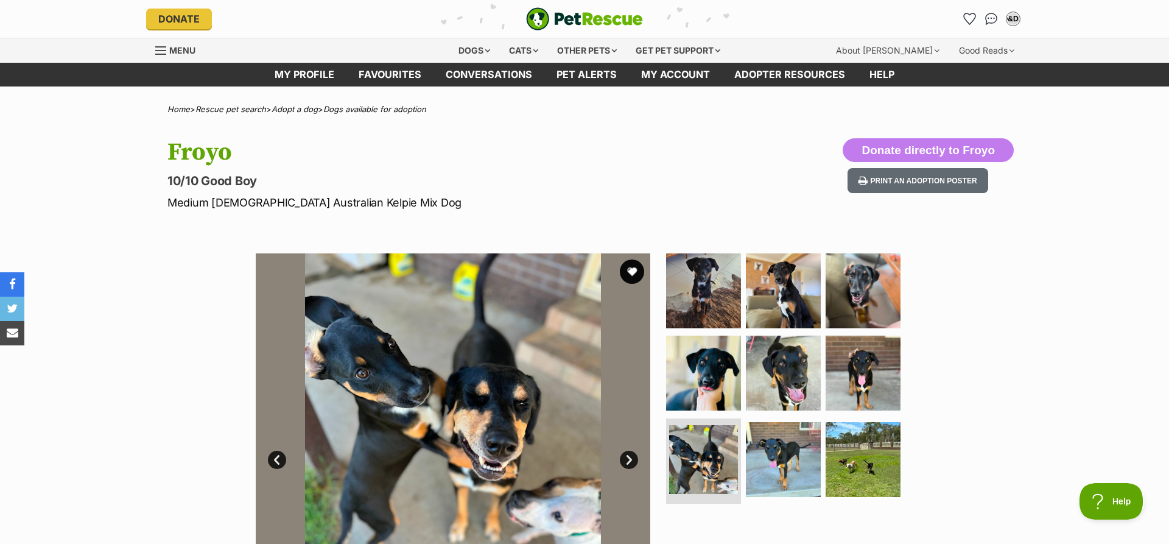
click at [630, 461] on link "Next" at bounding box center [629, 460] width 18 height 18
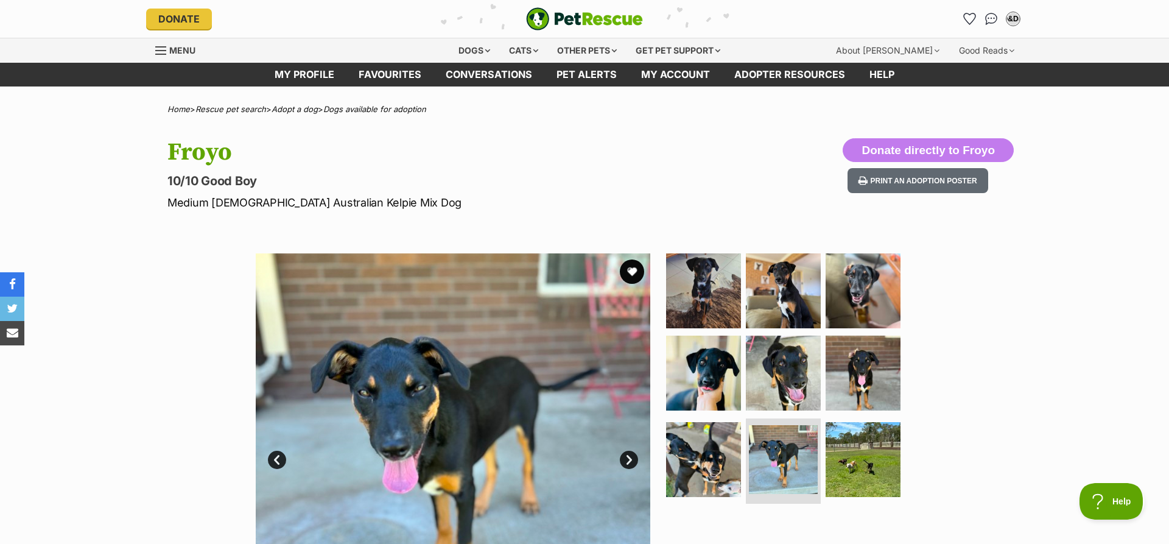
click at [630, 461] on link "Next" at bounding box center [629, 460] width 18 height 18
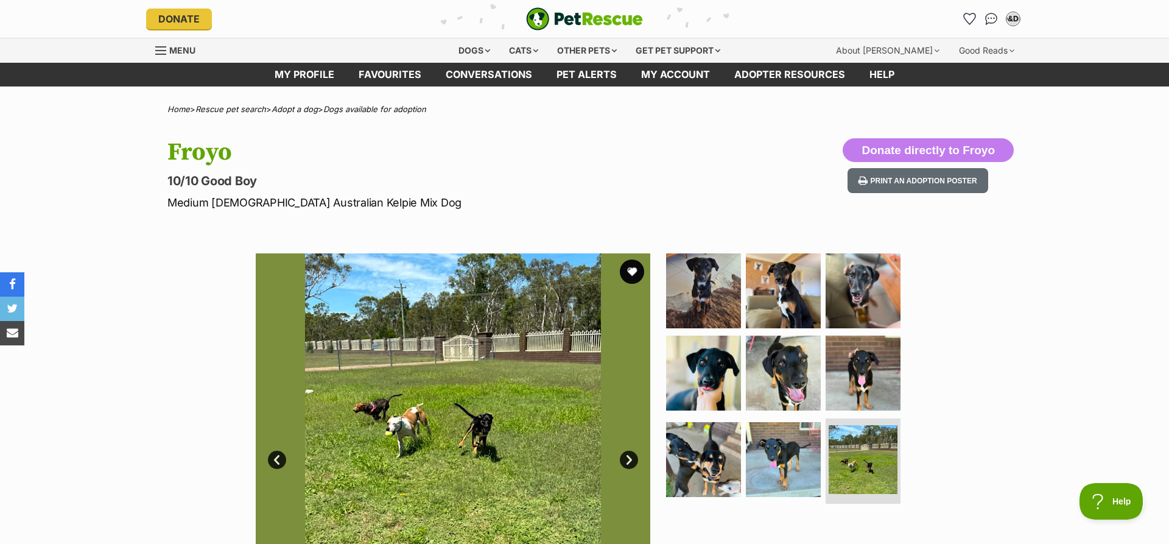
click at [630, 461] on link "Next" at bounding box center [629, 460] width 18 height 18
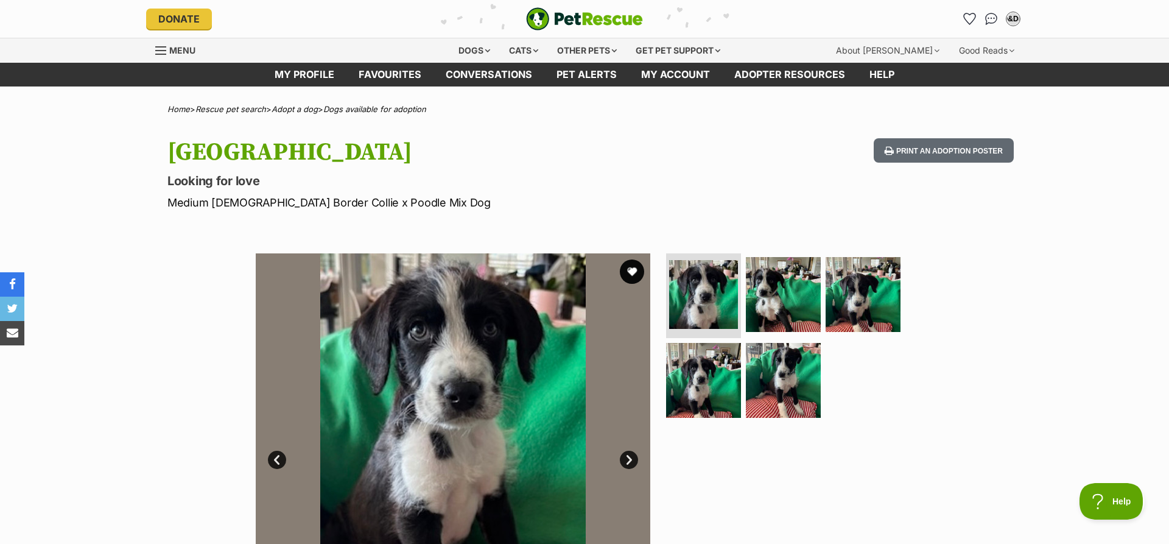
click at [626, 462] on link "Next" at bounding box center [629, 460] width 18 height 18
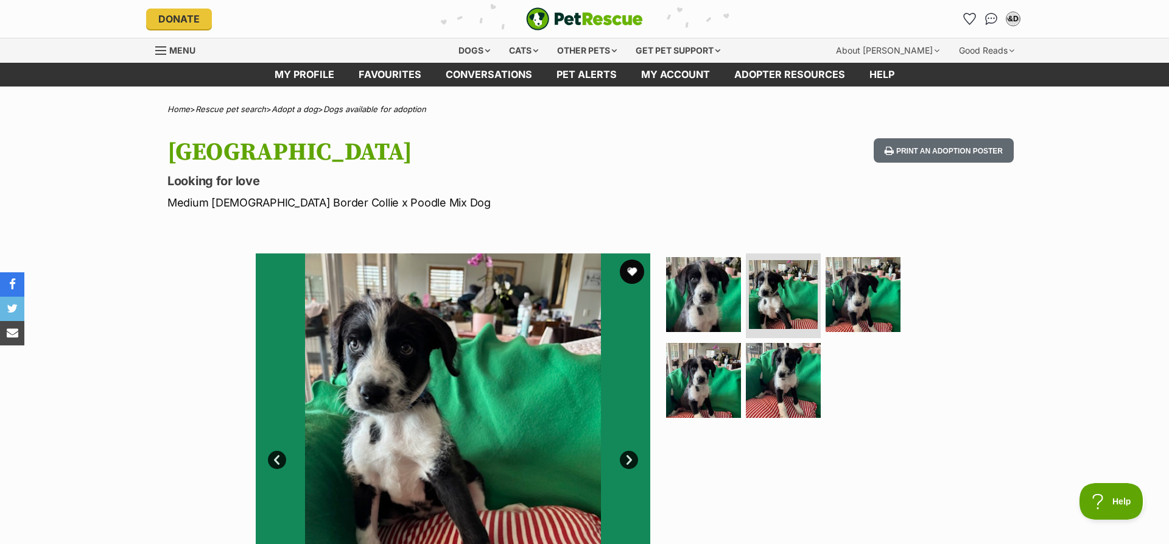
click at [626, 462] on link "Next" at bounding box center [629, 460] width 18 height 18
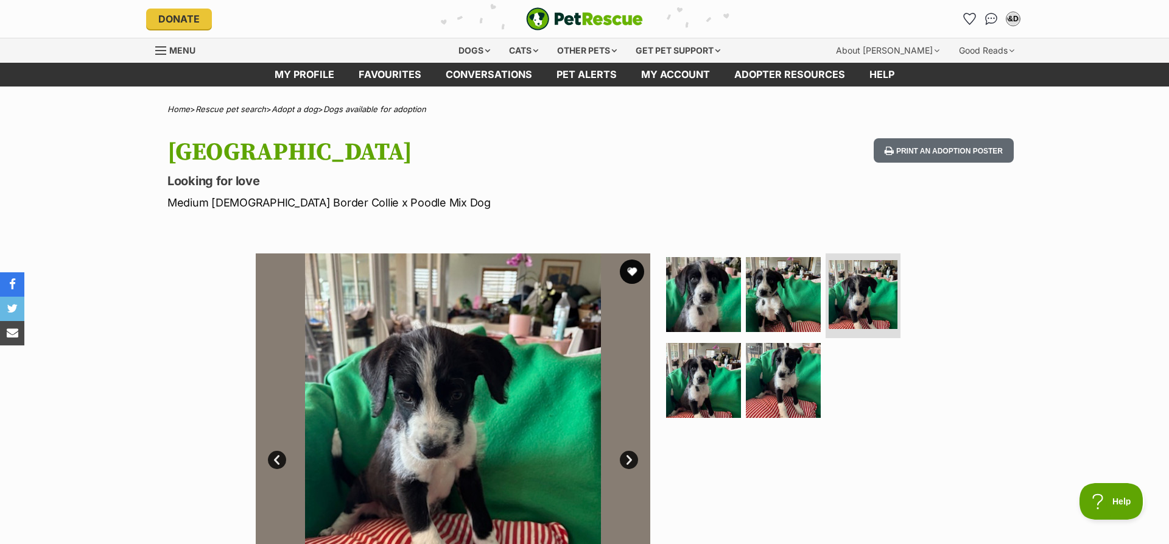
click at [626, 462] on link "Next" at bounding box center [629, 460] width 18 height 18
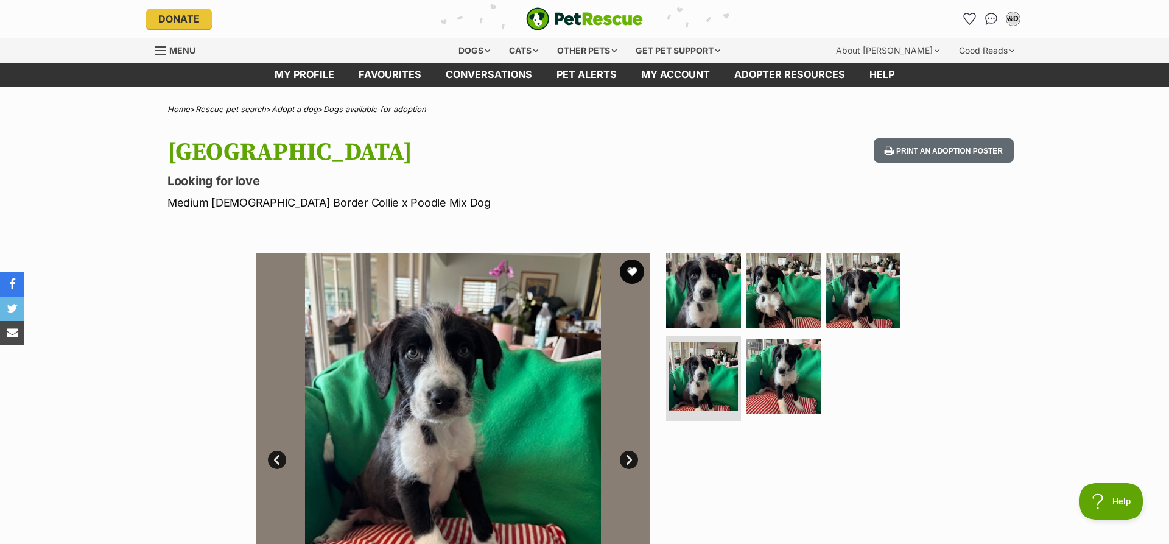
click at [626, 462] on link "Next" at bounding box center [629, 460] width 18 height 18
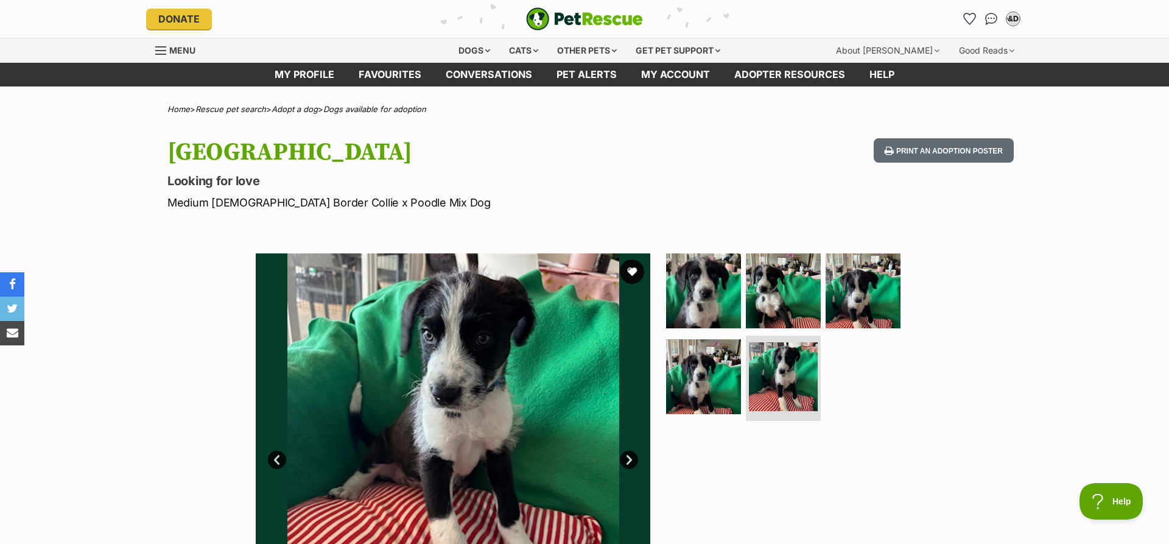
click at [626, 462] on link "Next" at bounding box center [629, 460] width 18 height 18
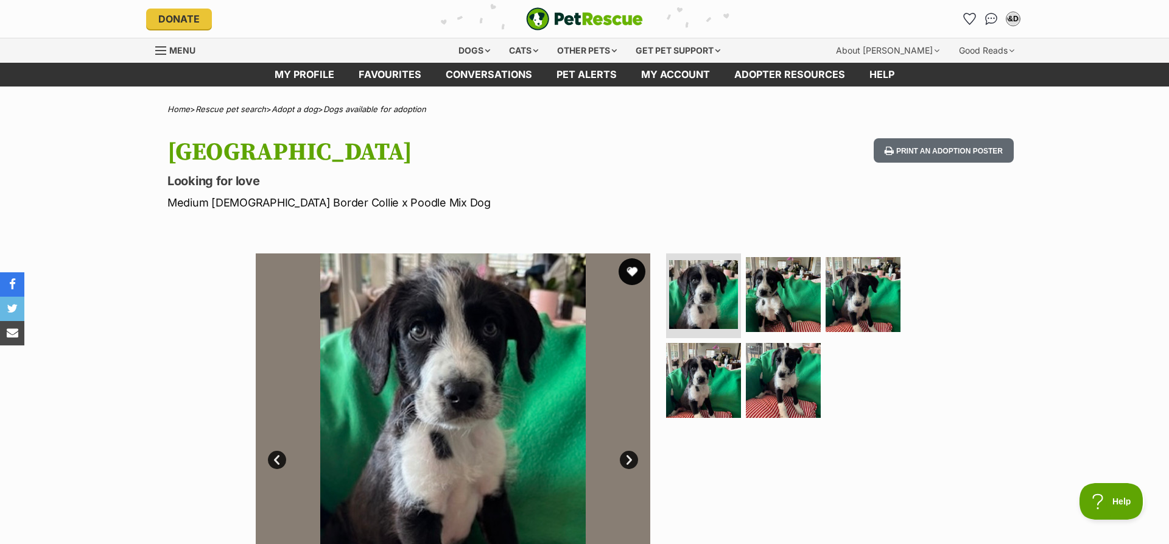
click at [633, 276] on button "favourite" at bounding box center [632, 271] width 27 height 27
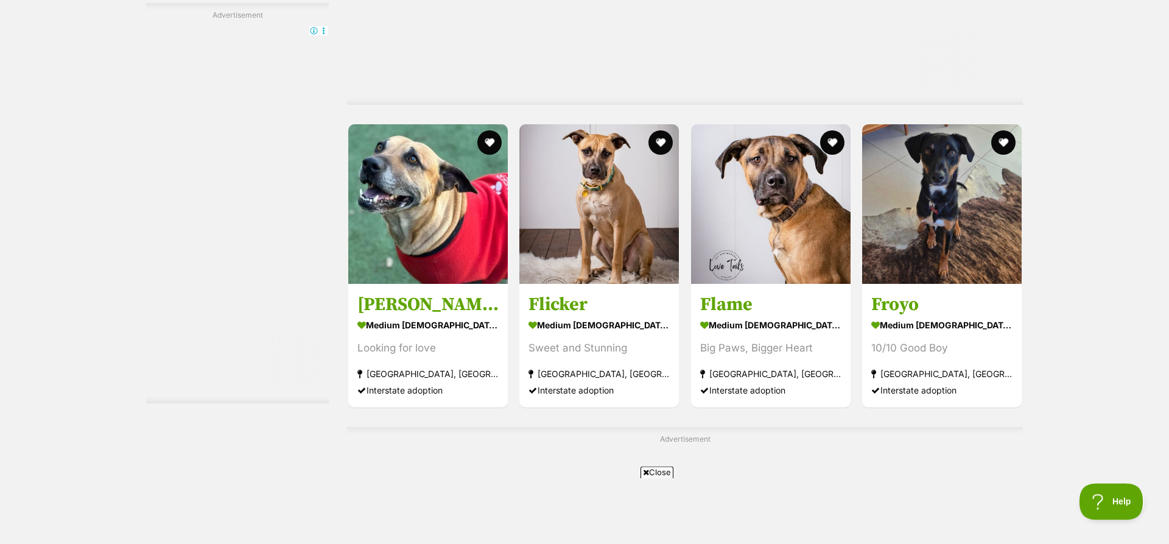
scroll to position [4523, 0]
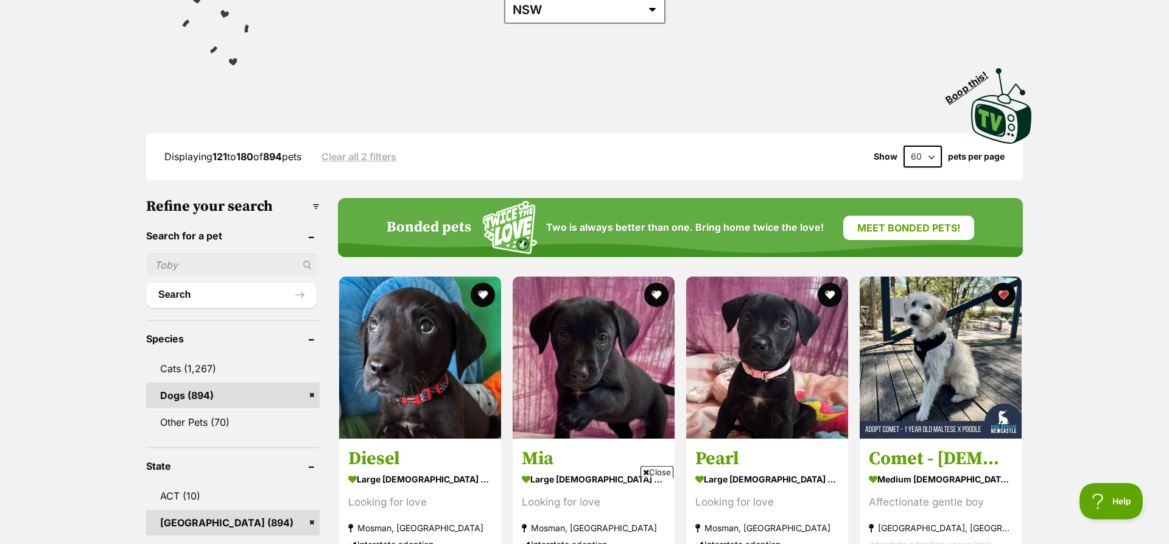
scroll to position [217, 0]
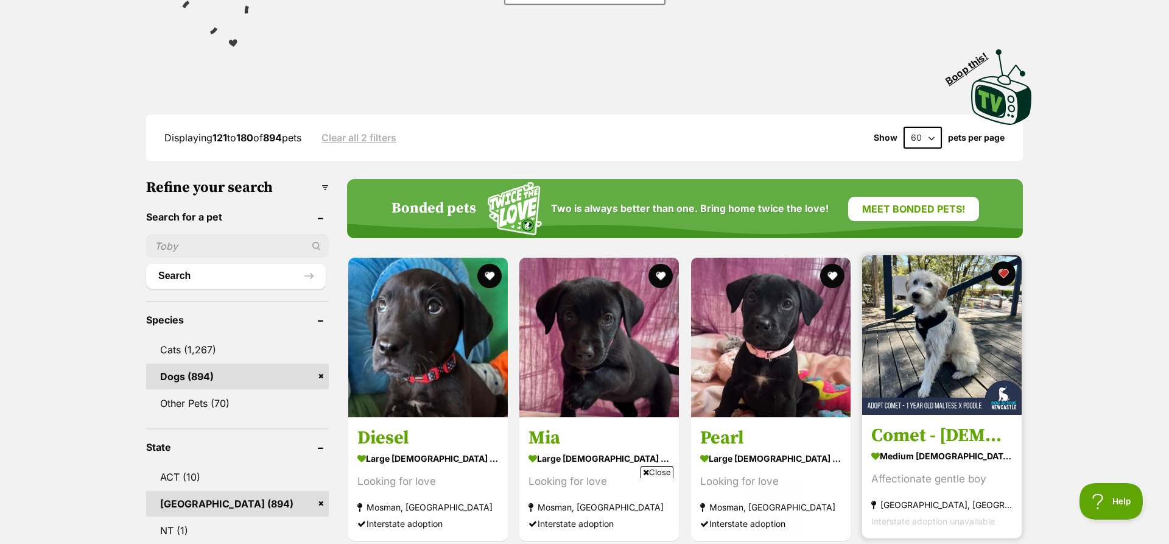
click at [969, 281] on img at bounding box center [942, 335] width 160 height 160
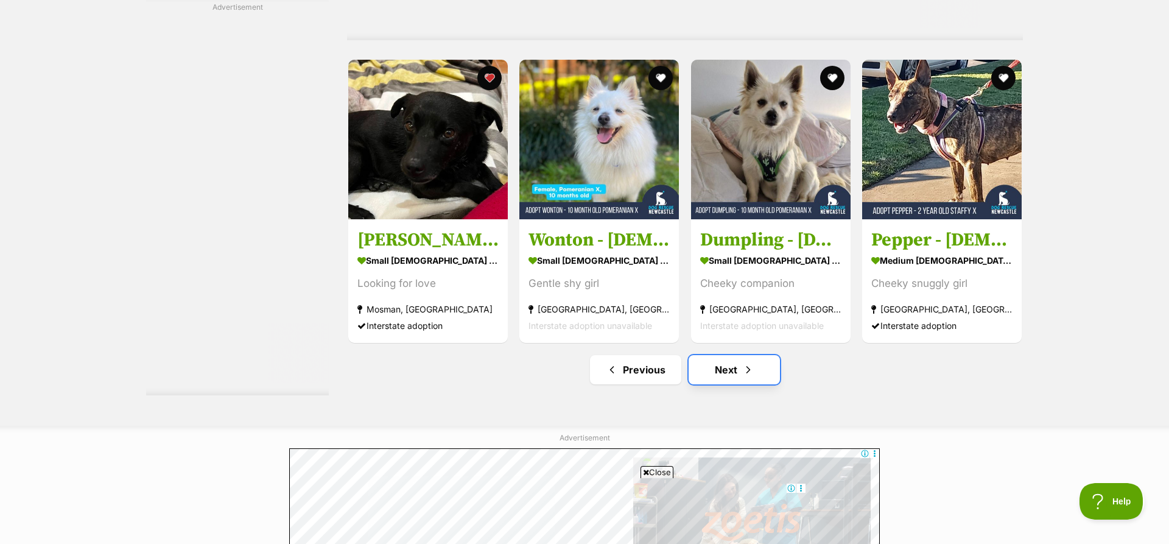
click at [737, 355] on link "Next" at bounding box center [734, 369] width 91 height 29
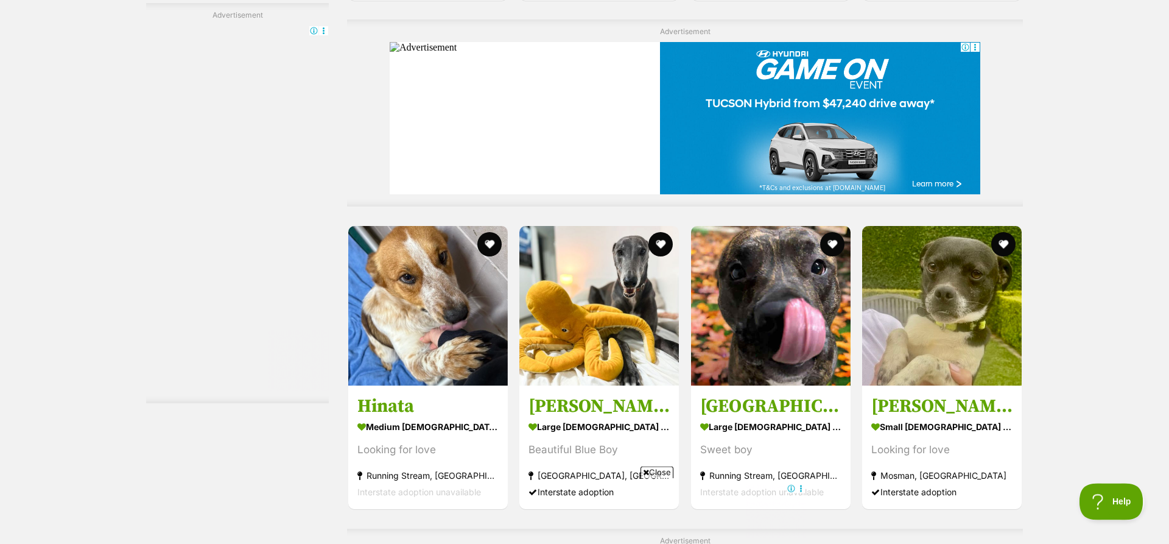
scroll to position [2217, 0]
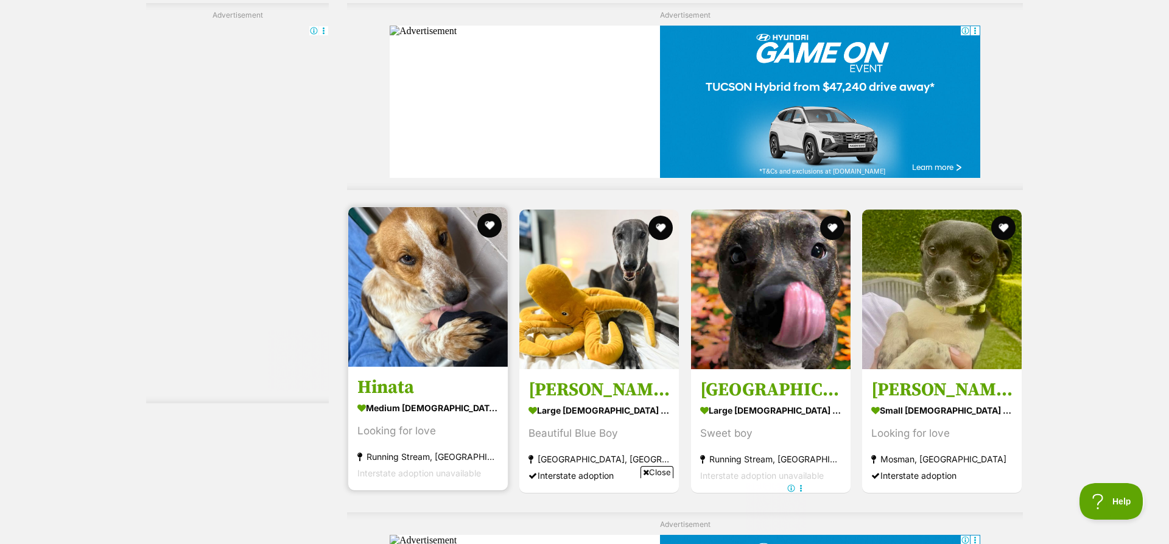
click at [447, 209] on img at bounding box center [428, 287] width 160 height 160
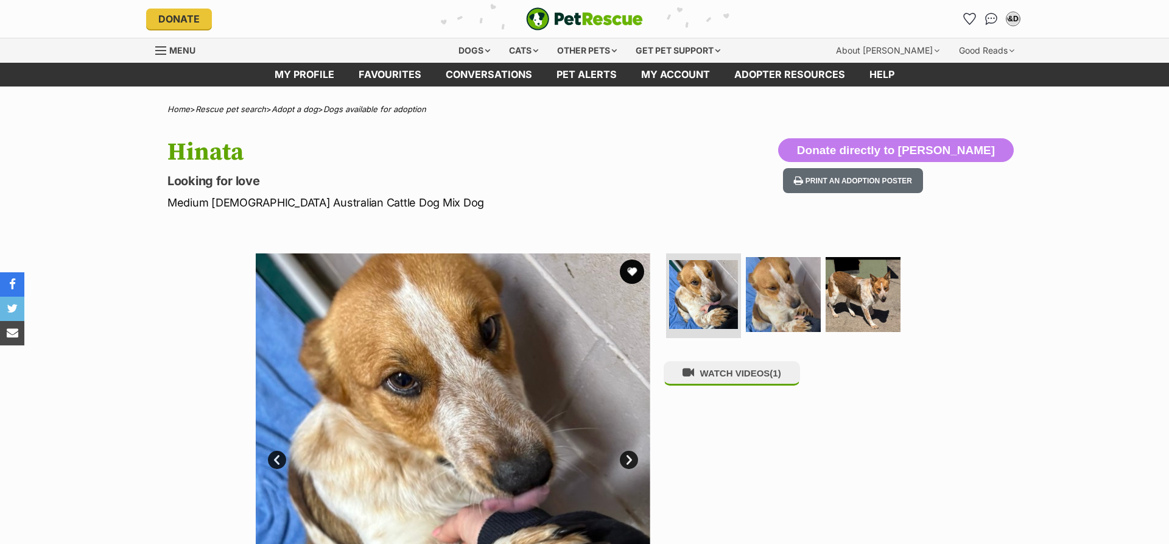
click at [634, 462] on link "Next" at bounding box center [629, 460] width 18 height 18
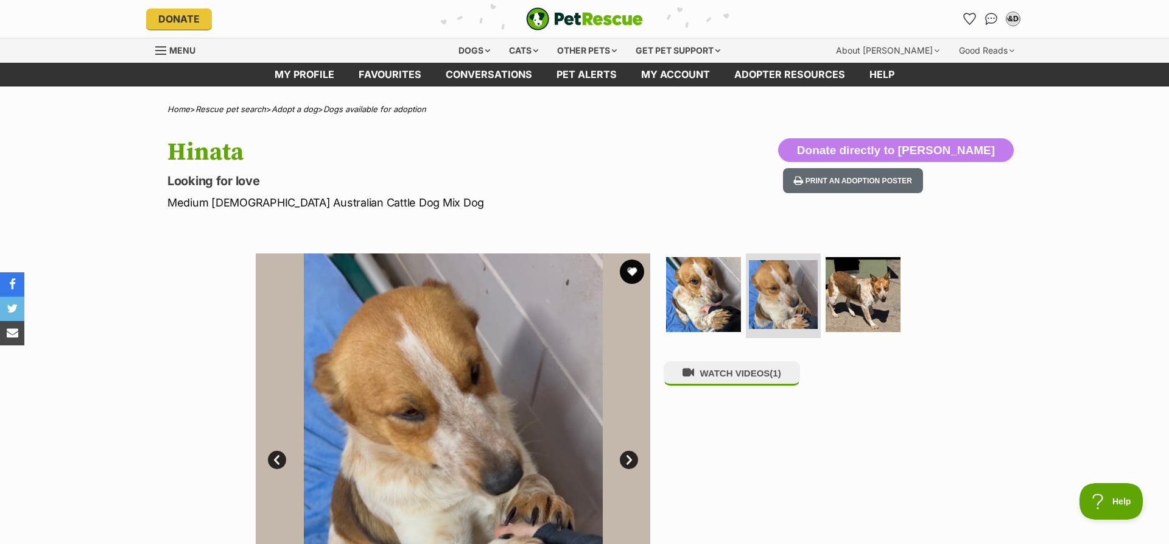
click at [634, 462] on link "Next" at bounding box center [629, 460] width 18 height 18
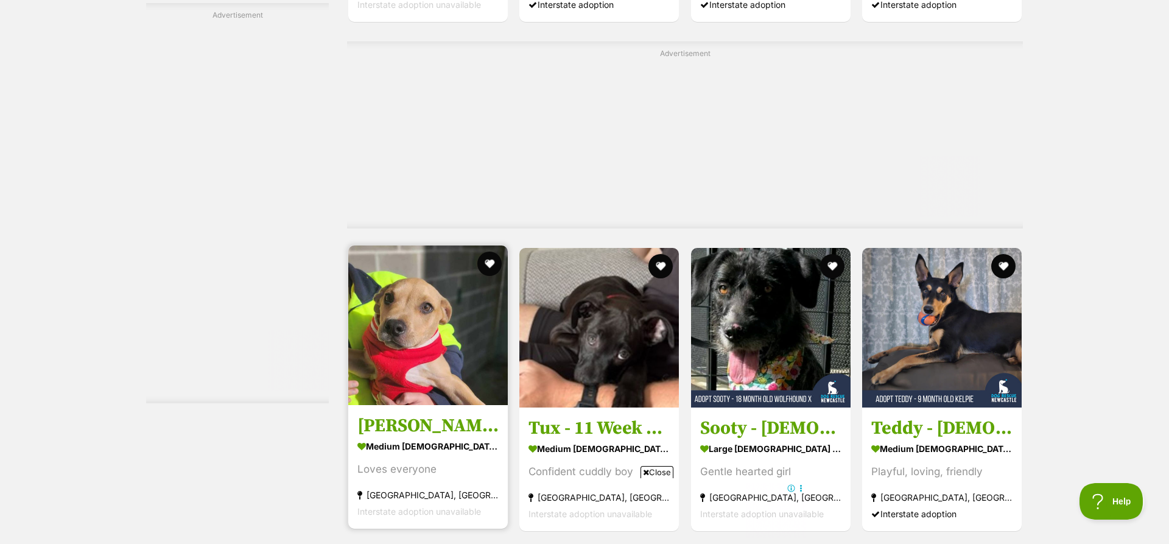
click at [412, 267] on img at bounding box center [428, 325] width 160 height 160
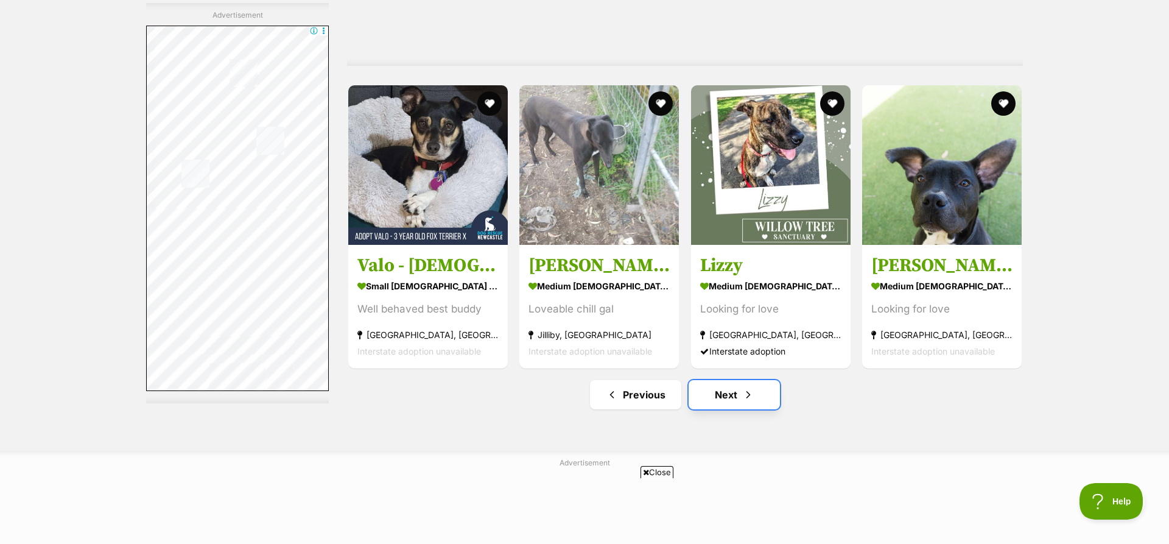
click at [725, 380] on link "Next" at bounding box center [734, 394] width 91 height 29
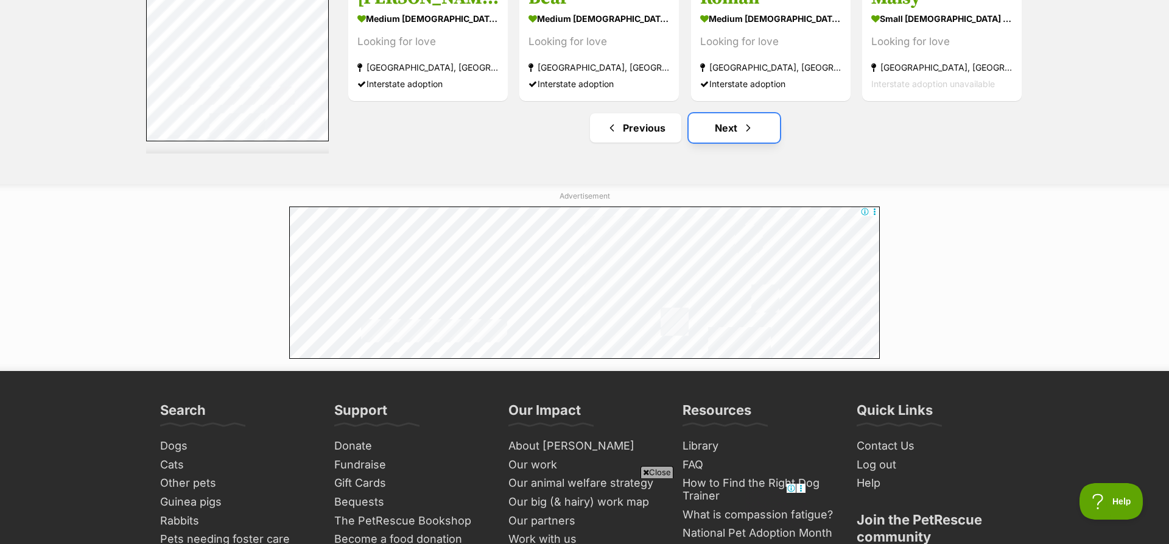
click at [729, 113] on link "Next" at bounding box center [734, 127] width 91 height 29
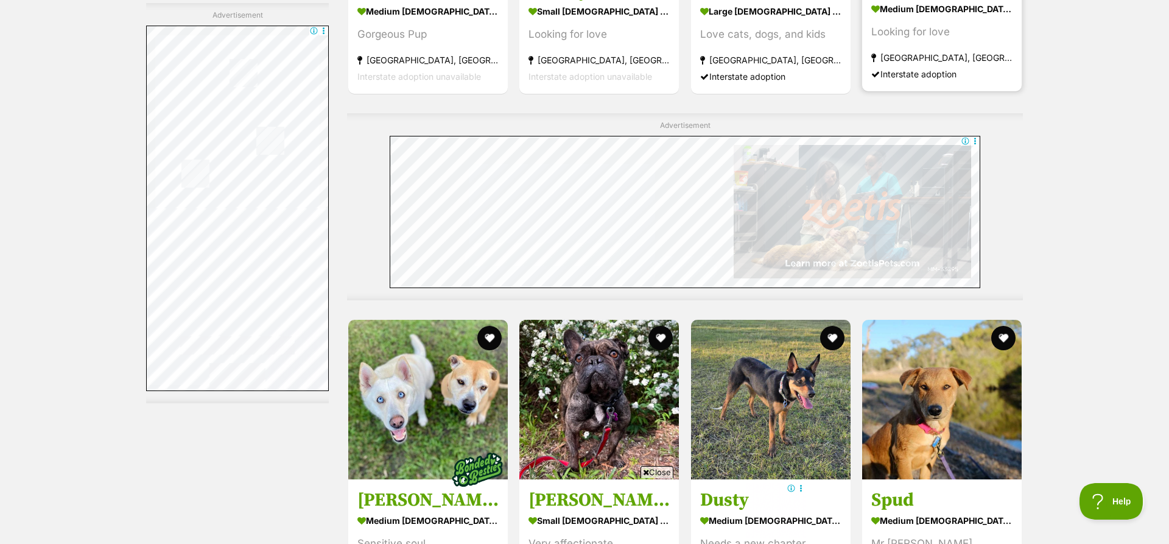
click at [895, 24] on div "Looking for love" at bounding box center [941, 32] width 141 height 16
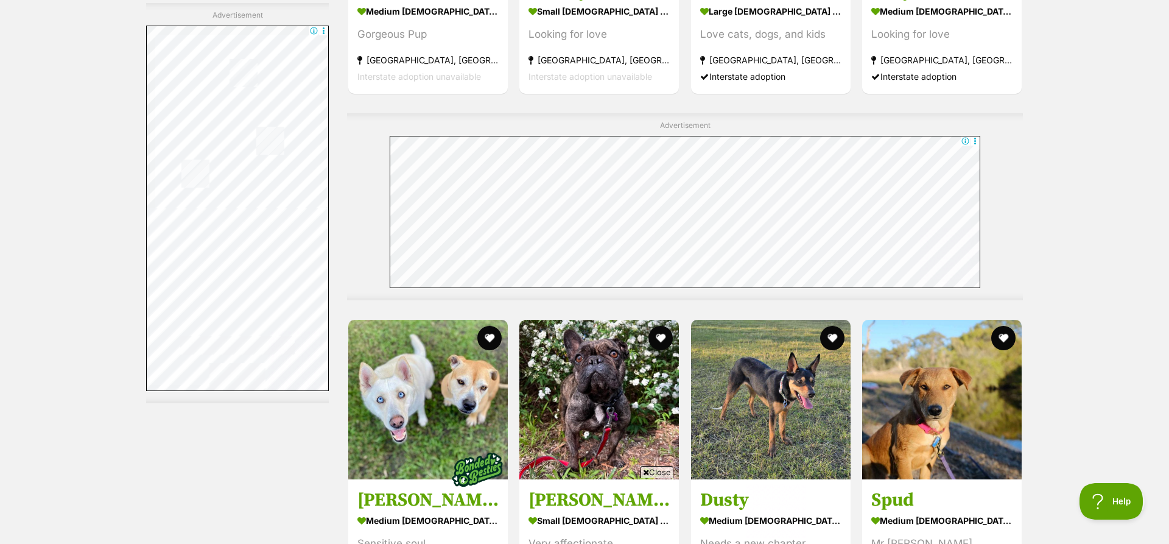
scroll to position [2584, 0]
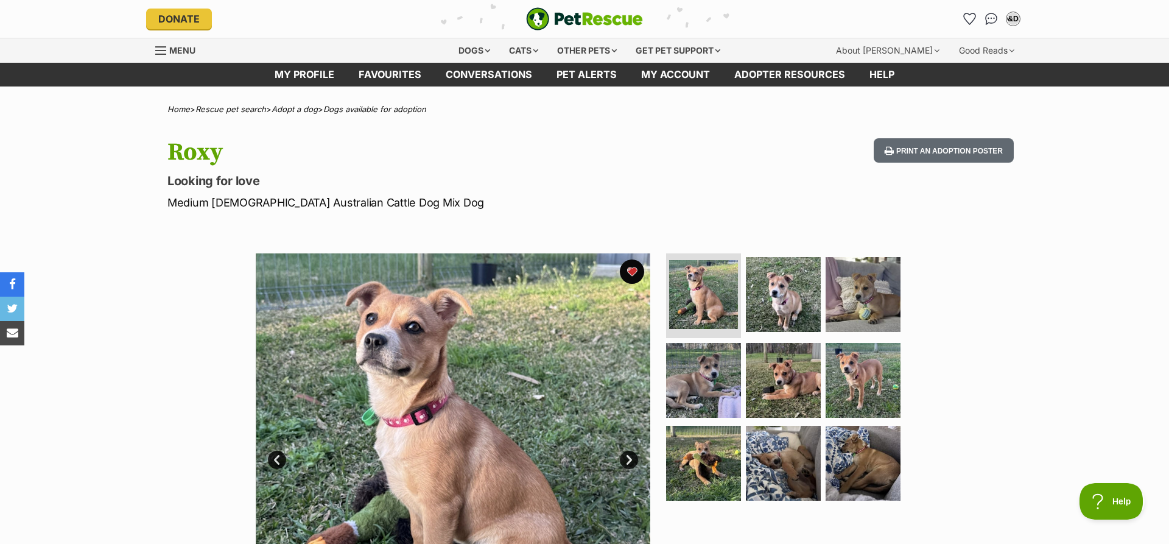
click at [628, 458] on link "Next" at bounding box center [629, 460] width 18 height 18
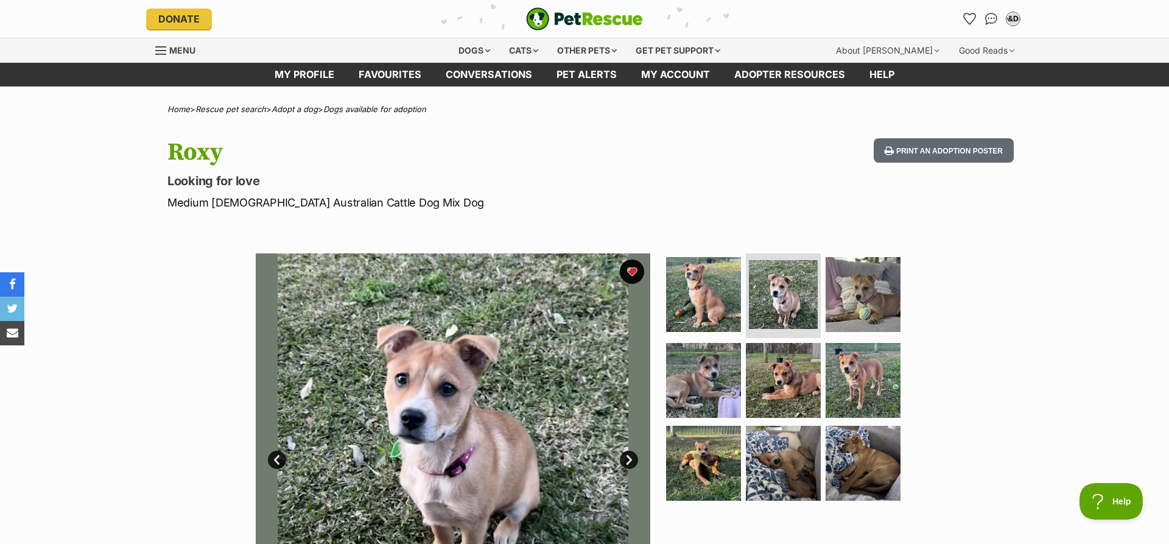
click at [628, 458] on link "Next" at bounding box center [629, 460] width 18 height 18
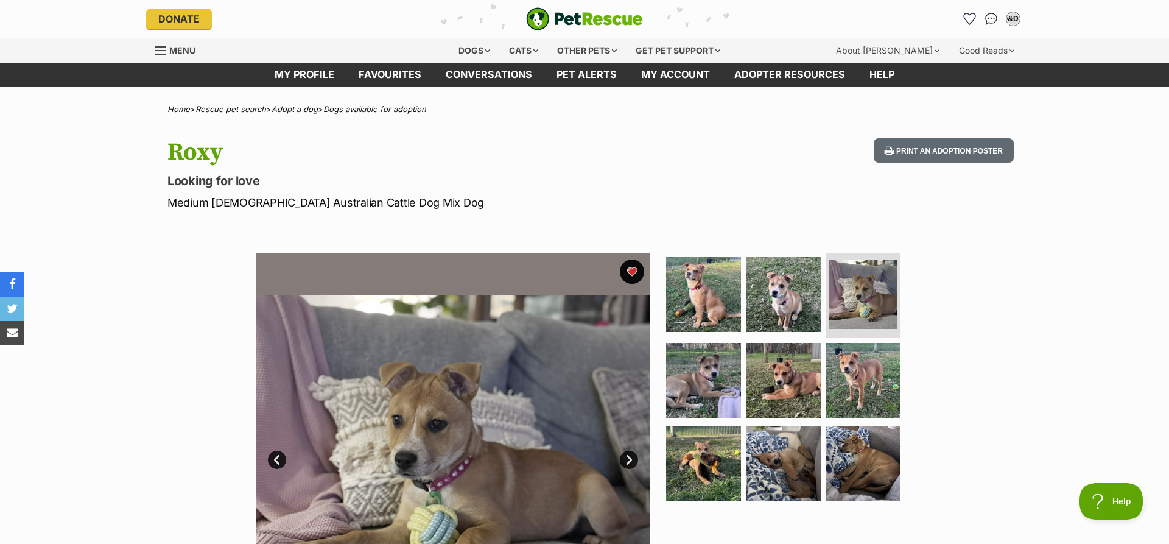
click at [628, 458] on link "Next" at bounding box center [629, 460] width 18 height 18
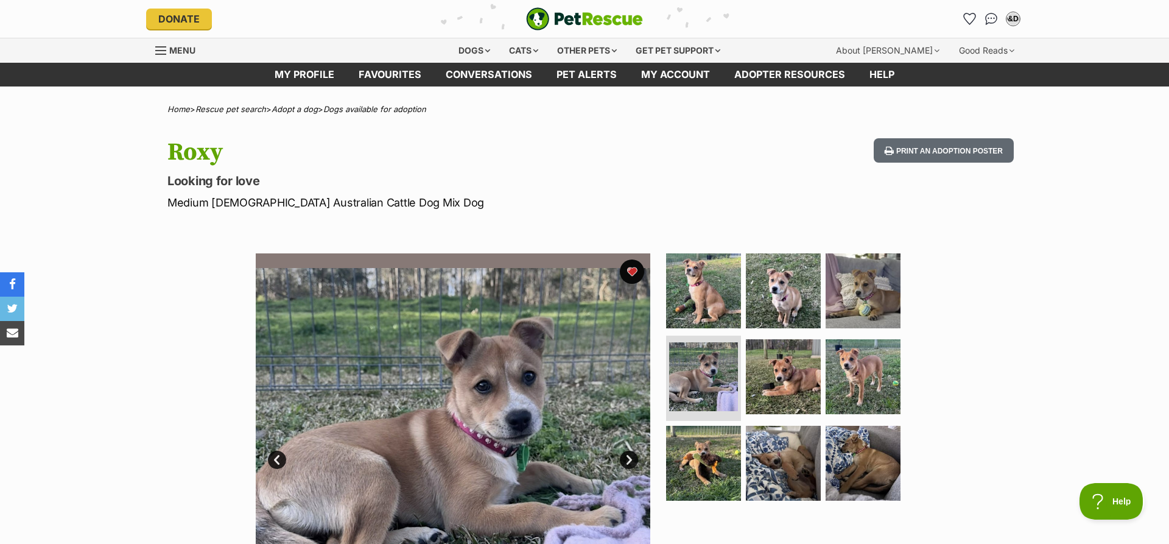
click at [628, 458] on link "Next" at bounding box center [629, 460] width 18 height 18
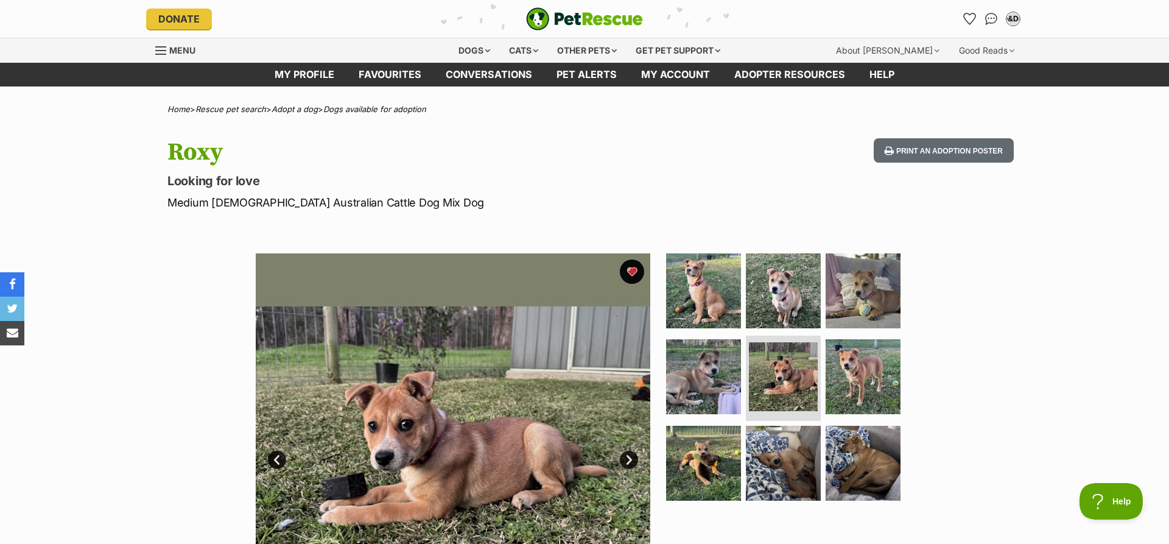
click at [628, 458] on link "Next" at bounding box center [629, 460] width 18 height 18
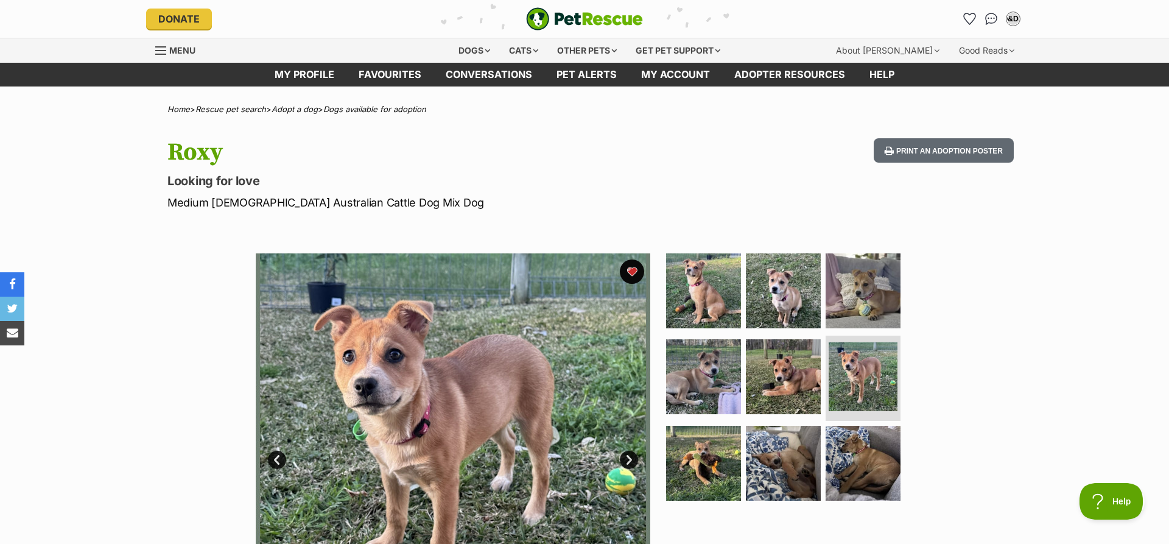
click at [628, 458] on link "Next" at bounding box center [629, 460] width 18 height 18
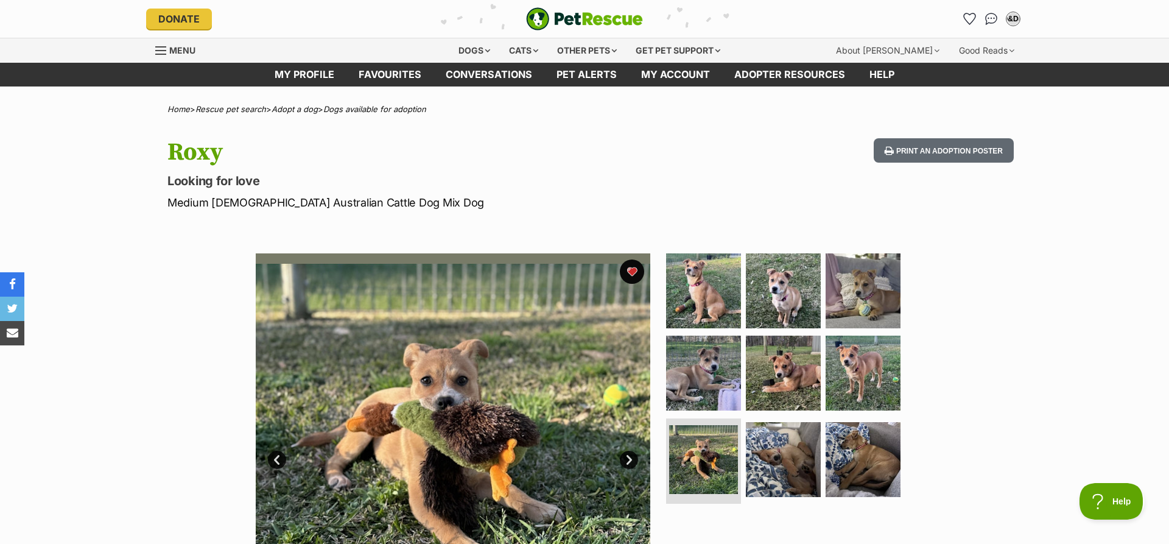
click at [628, 458] on link "Next" at bounding box center [629, 460] width 18 height 18
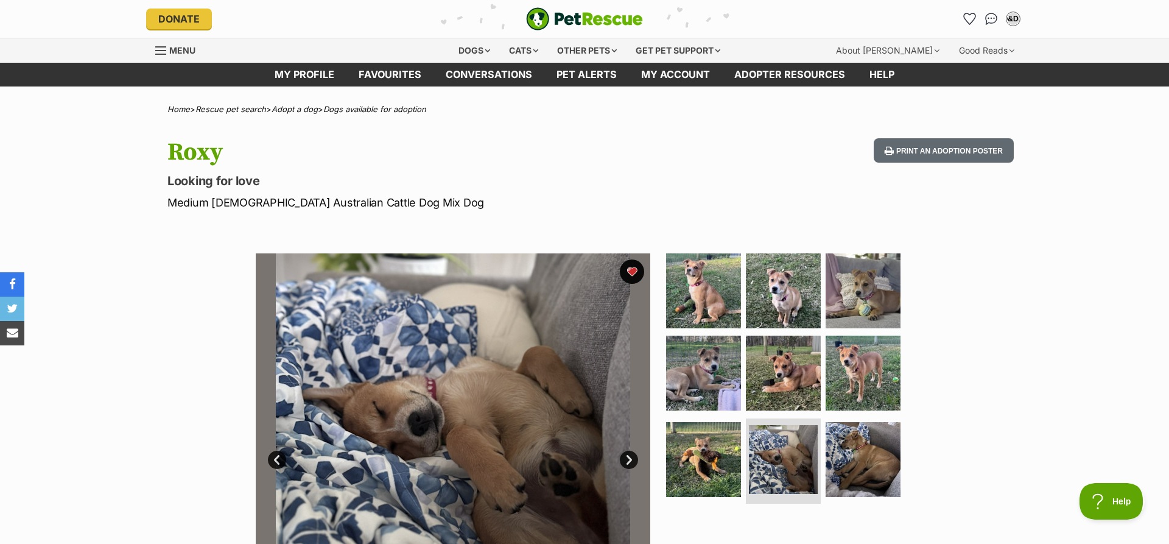
click at [628, 458] on link "Next" at bounding box center [629, 460] width 18 height 18
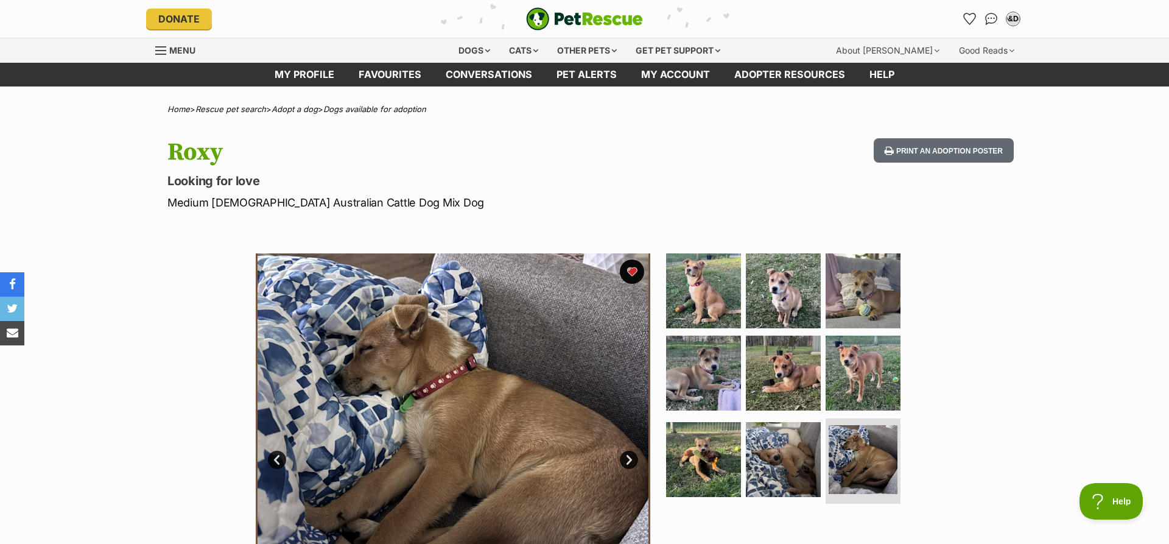
click at [628, 458] on link "Next" at bounding box center [629, 460] width 18 height 18
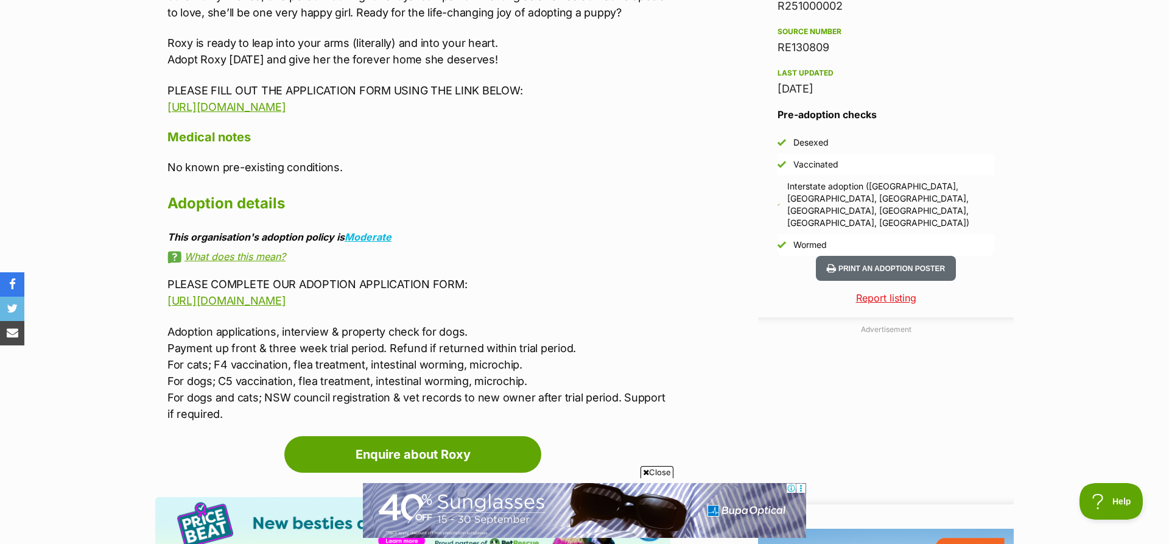
scroll to position [523, 0]
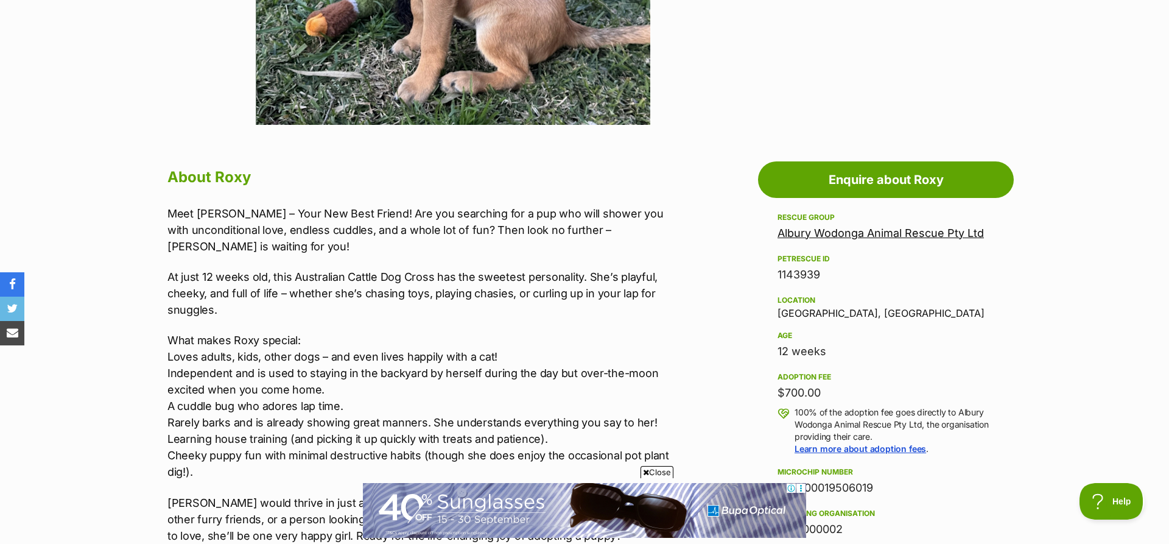
click at [882, 235] on link "Albury Wodonga Animal Rescue Pty Ltd" at bounding box center [881, 233] width 206 height 13
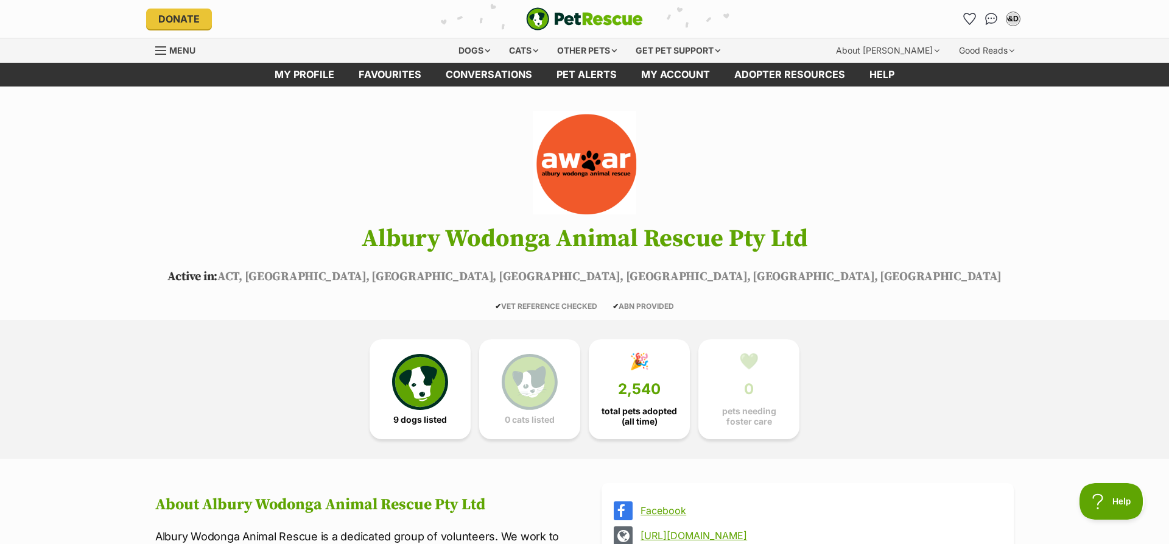
click at [599, 148] on img at bounding box center [584, 163] width 139 height 104
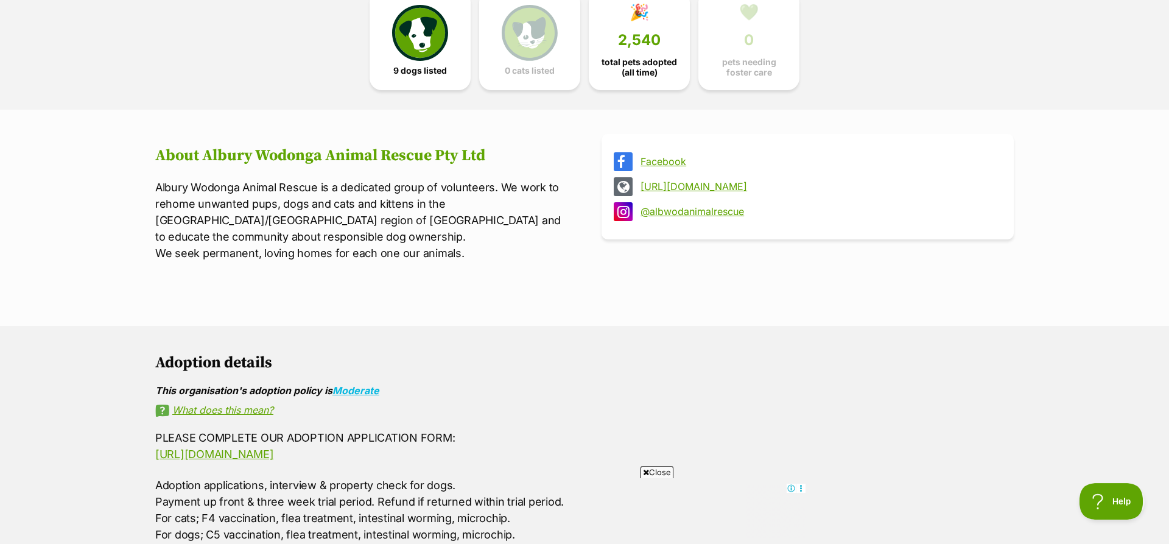
scroll to position [362, 0]
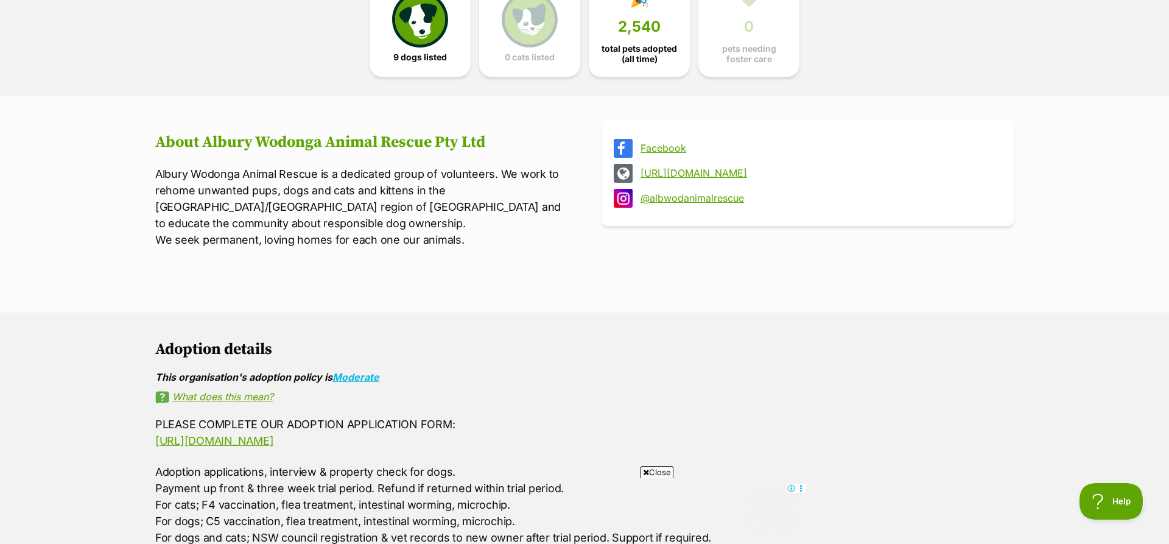
click at [664, 149] on link "Facebook" at bounding box center [819, 147] width 356 height 11
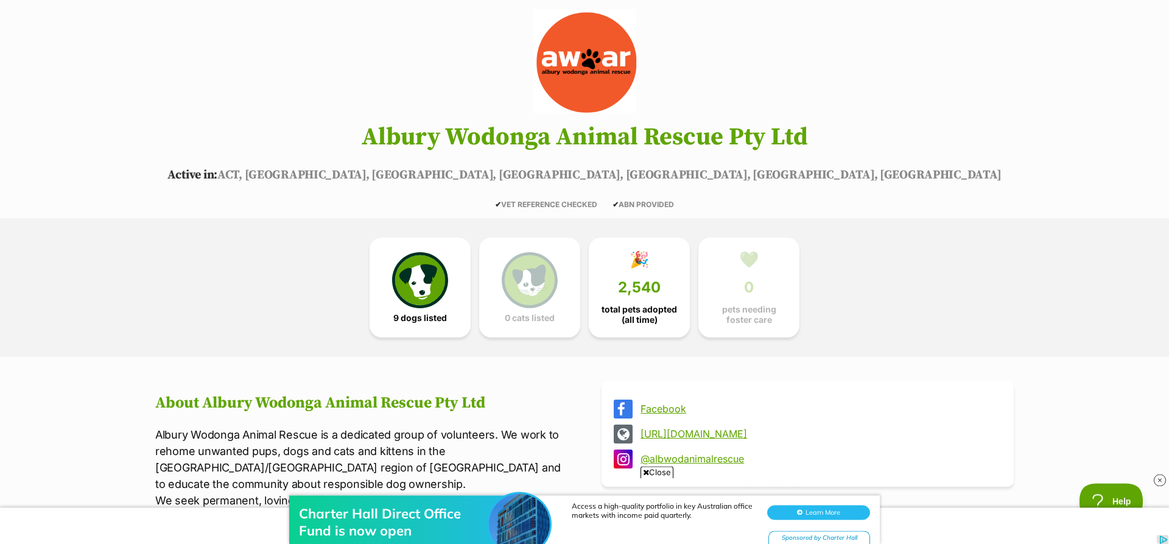
scroll to position [0, 0]
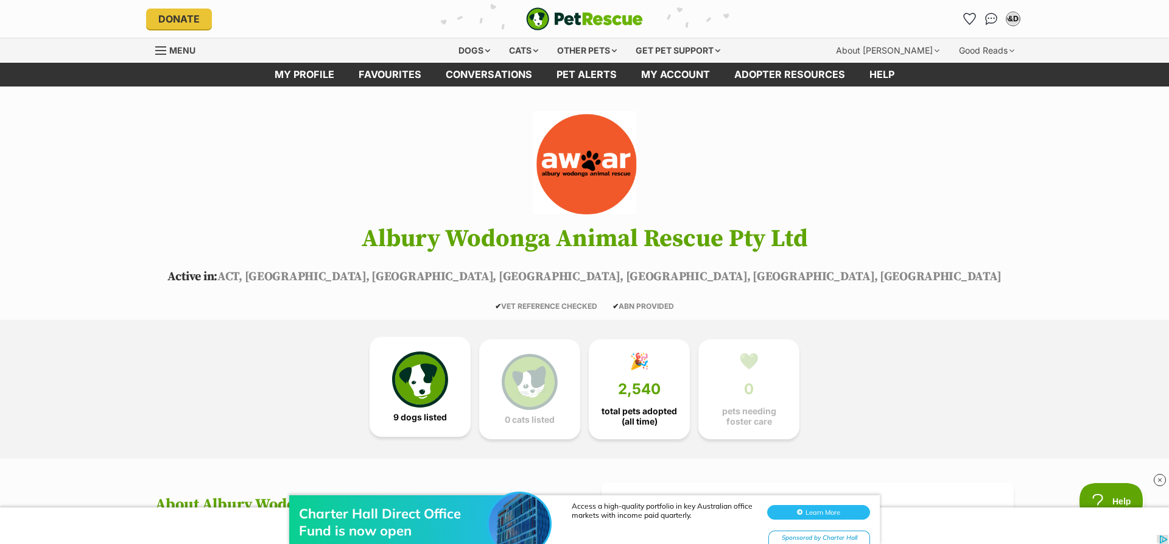
click at [429, 386] on img at bounding box center [420, 379] width 56 height 56
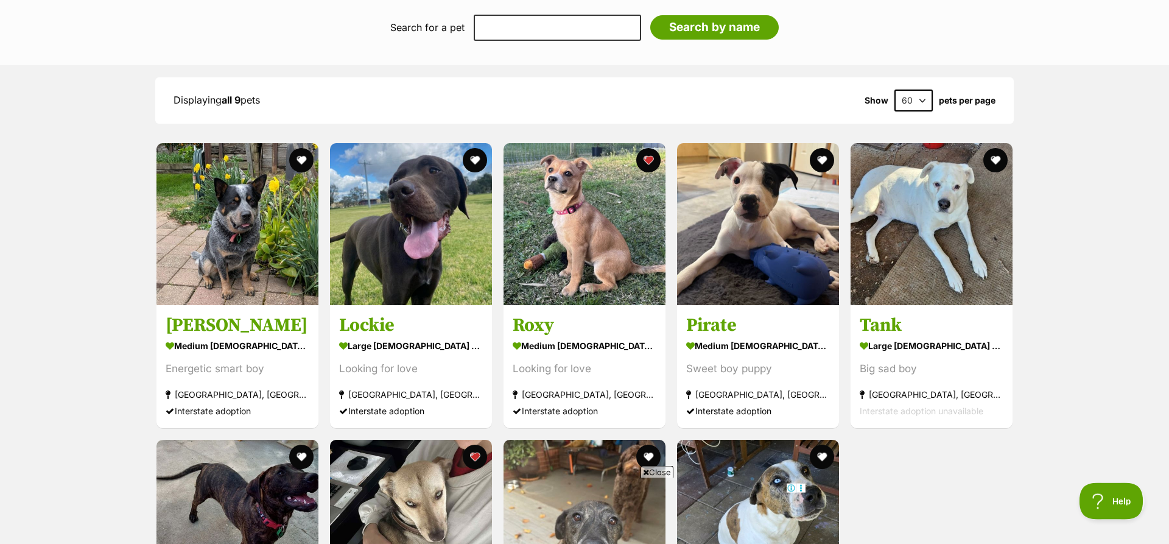
scroll to position [960, 0]
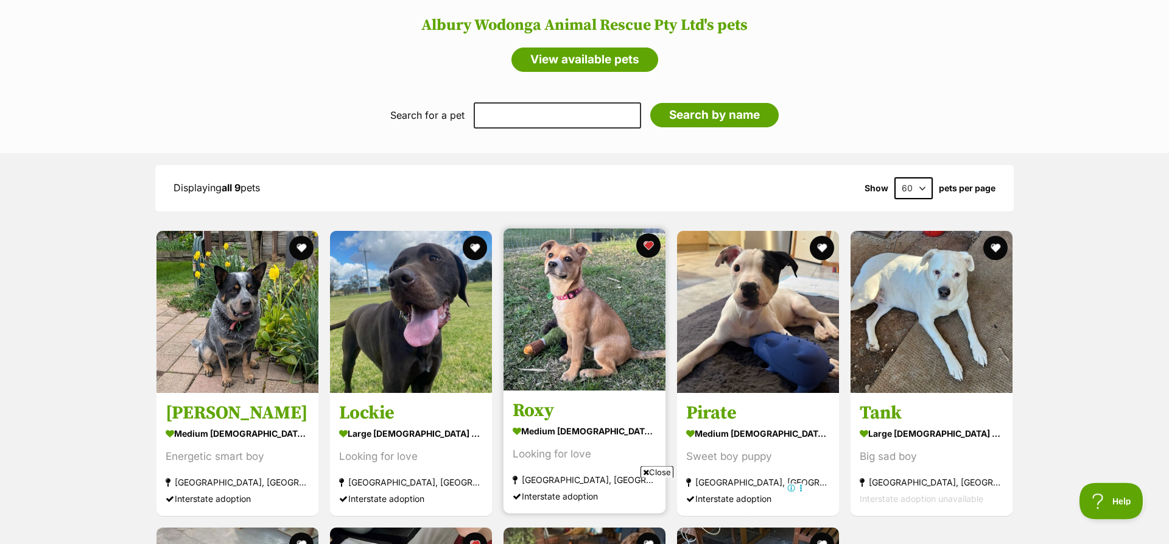
click at [555, 309] on img at bounding box center [585, 309] width 162 height 162
